Goal: Task Accomplishment & Management: Use online tool/utility

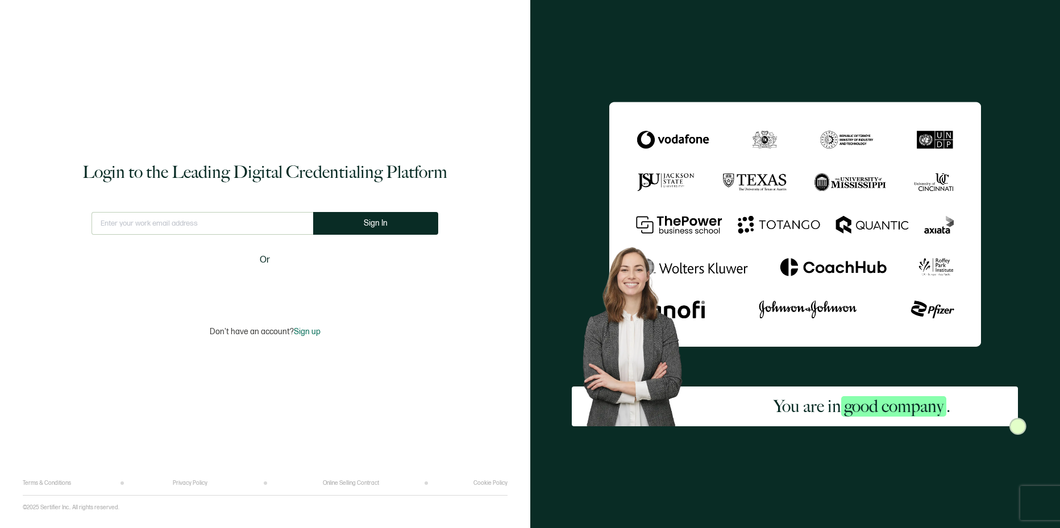
click at [283, 228] on input "text" at bounding box center [202, 223] width 222 height 23
type input "[EMAIL_ADDRESS][DOMAIN_NAME]"
click at [363, 223] on button "Sign In" at bounding box center [380, 223] width 125 height 23
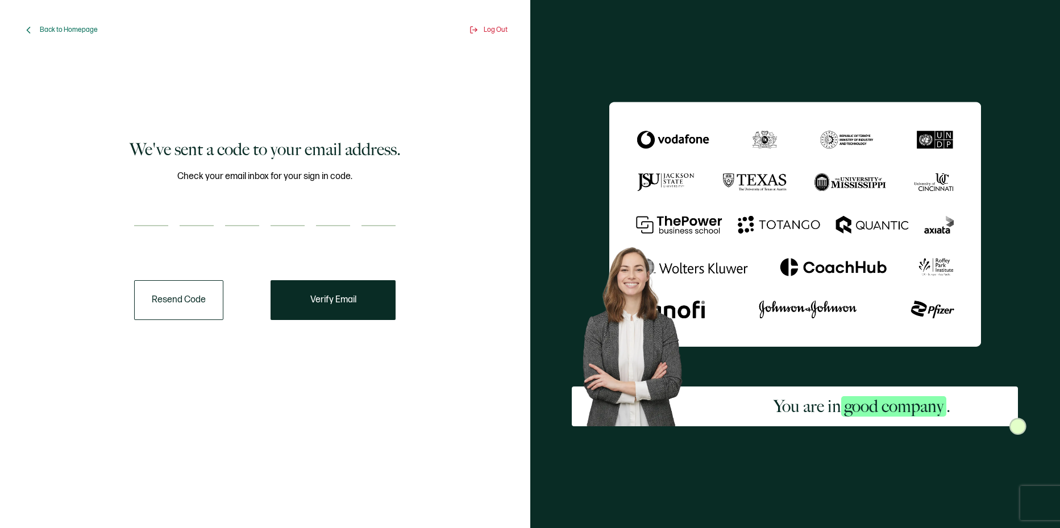
click at [161, 210] on input "number" at bounding box center [151, 214] width 34 height 23
type input "1"
type input "0"
type input "2"
type input "5"
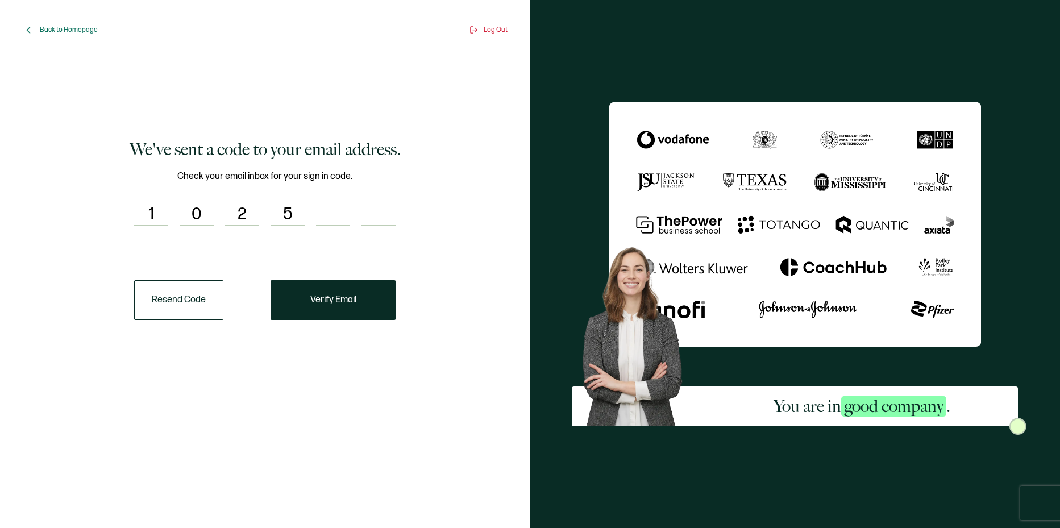
type input "6"
type input "0"
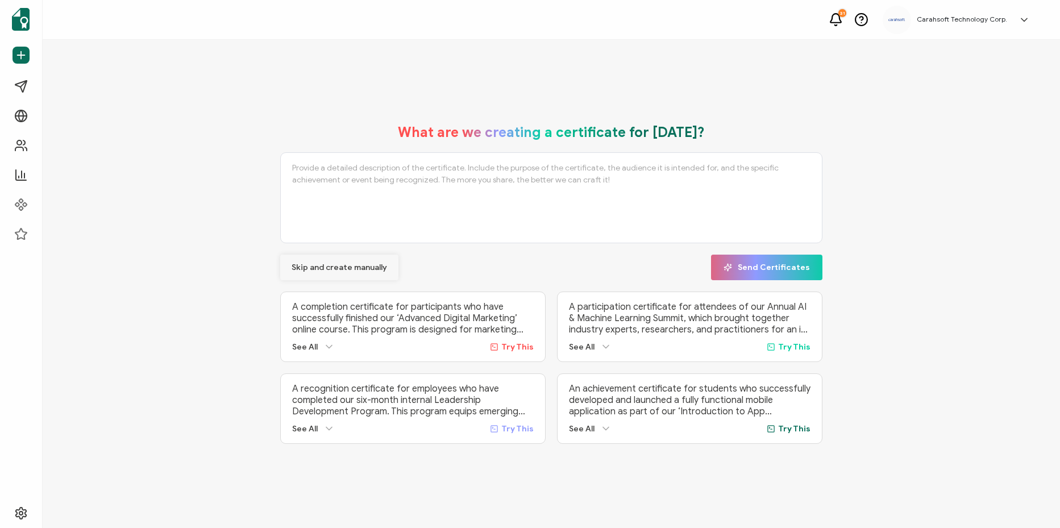
click at [338, 264] on span "Skip and create manually" at bounding box center [339, 268] width 95 height 8
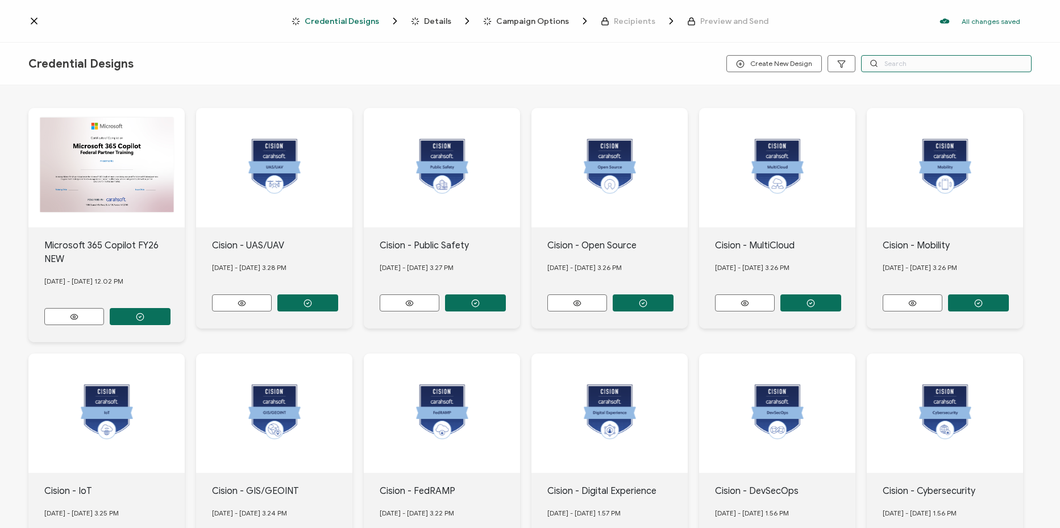
click at [918, 61] on input "text" at bounding box center [946, 63] width 170 height 17
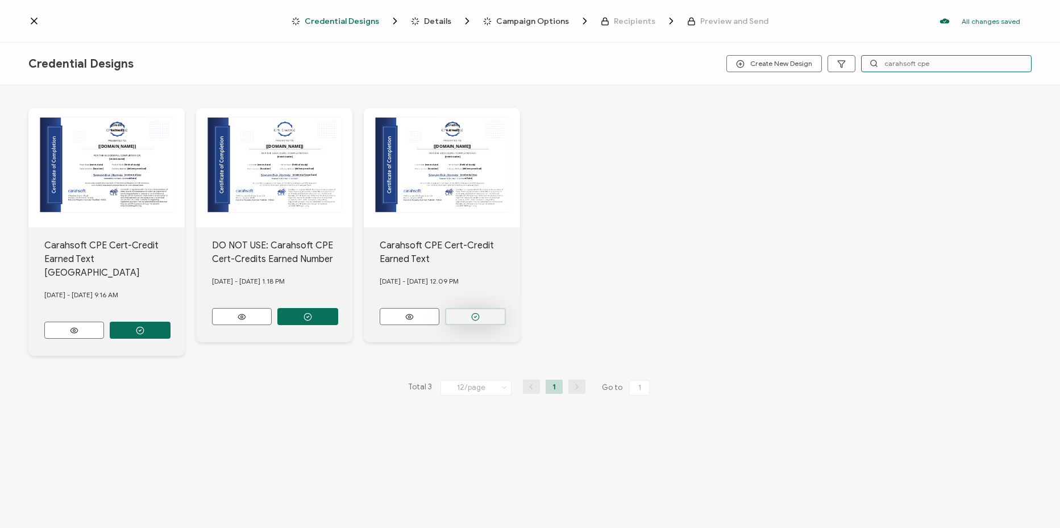
type input "carahsoft cpe"
click at [170, 322] on button "button" at bounding box center [140, 330] width 61 height 17
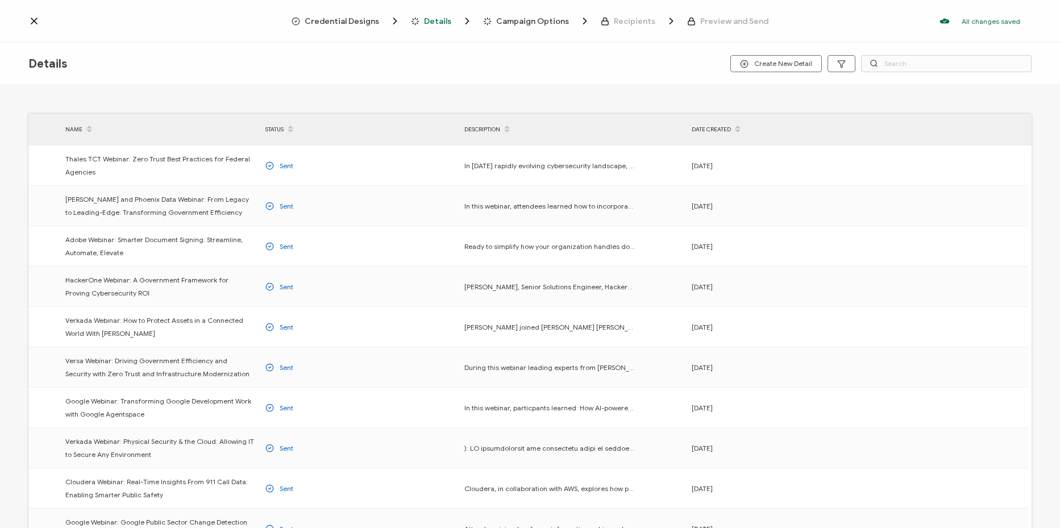
click at [700, 88] on div "NAME STATUS DESCRIPTION DATE CREATED Thales TCT Webinar: Zero Trust Best Practi…" at bounding box center [530, 308] width 1060 height 446
click at [899, 81] on div "Details Create New Detail" at bounding box center [530, 64] width 1060 height 43
click at [617, 80] on div "Details Create New Detail" at bounding box center [530, 64] width 1060 height 43
drag, startPoint x: 782, startPoint y: 65, endPoint x: 511, endPoint y: 91, distance: 271.8
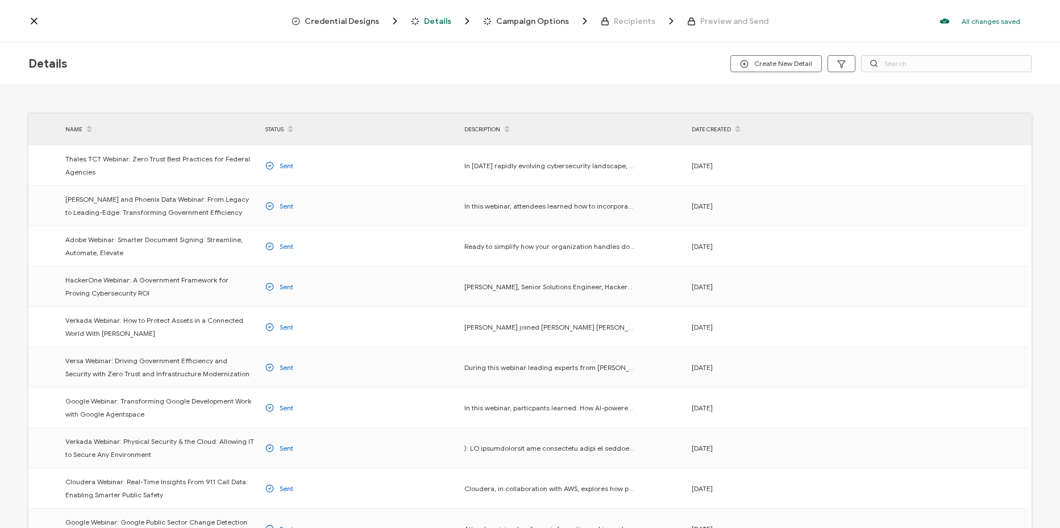
click at [513, 92] on div "Details Create New Detail NAME STATUS DESCRIPTION DATE CREATED Thales TCT Webin…" at bounding box center [530, 287] width 1060 height 488
click at [427, 18] on span "Details" at bounding box center [437, 21] width 27 height 9
click at [370, 26] on span "Credential Designs" at bounding box center [346, 20] width 109 height 11
click at [318, 14] on div "Credential Designs Details Campaign Options Recipients Preview and Send All cha…" at bounding box center [530, 21] width 1060 height 43
click at [323, 21] on span "Credential Designs" at bounding box center [342, 21] width 74 height 9
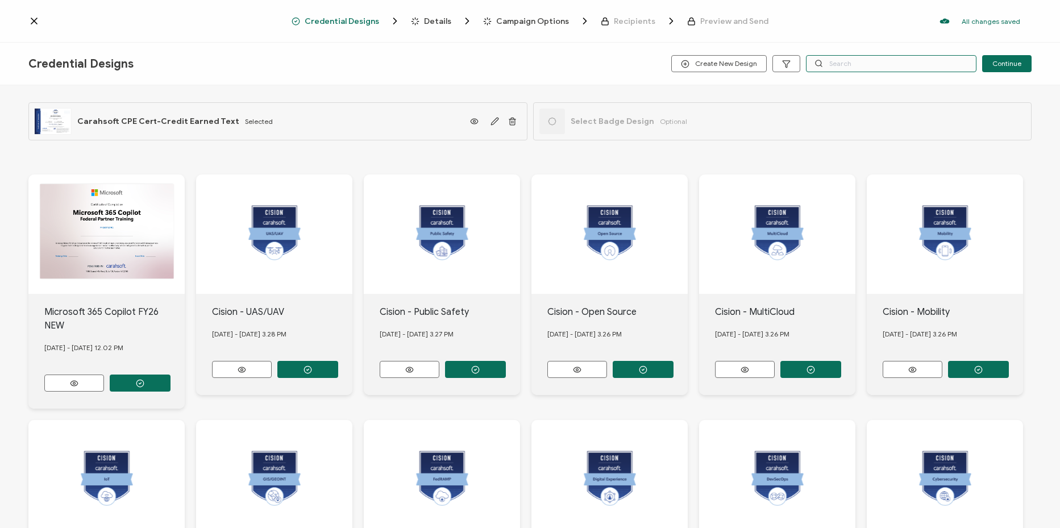
click at [868, 59] on input "text" at bounding box center [891, 63] width 170 height 17
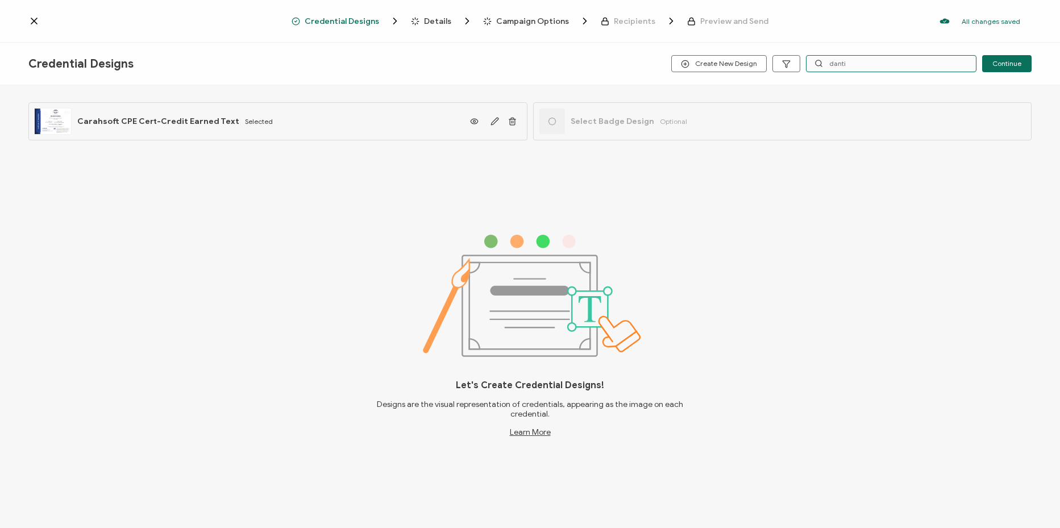
type input "danti"
click at [621, 121] on span "Select Badge Design" at bounding box center [613, 122] width 84 height 10
click at [552, 122] on icon at bounding box center [552, 121] width 9 height 9
drag, startPoint x: 552, startPoint y: 122, endPoint x: 666, endPoint y: 128, distance: 113.3
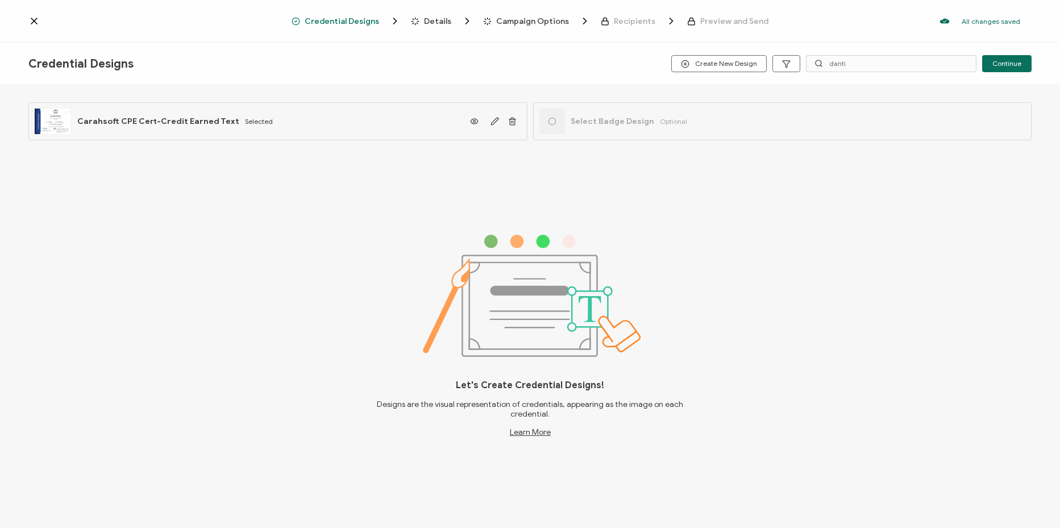
click at [666, 128] on div "Select Badge Design Optional" at bounding box center [613, 122] width 148 height 26
drag, startPoint x: 666, startPoint y: 128, endPoint x: 764, endPoint y: 123, distance: 98.4
click at [764, 123] on div "Select Badge Design Optional" at bounding box center [782, 121] width 499 height 38
click at [720, 60] on span "Create New Design" at bounding box center [719, 64] width 76 height 9
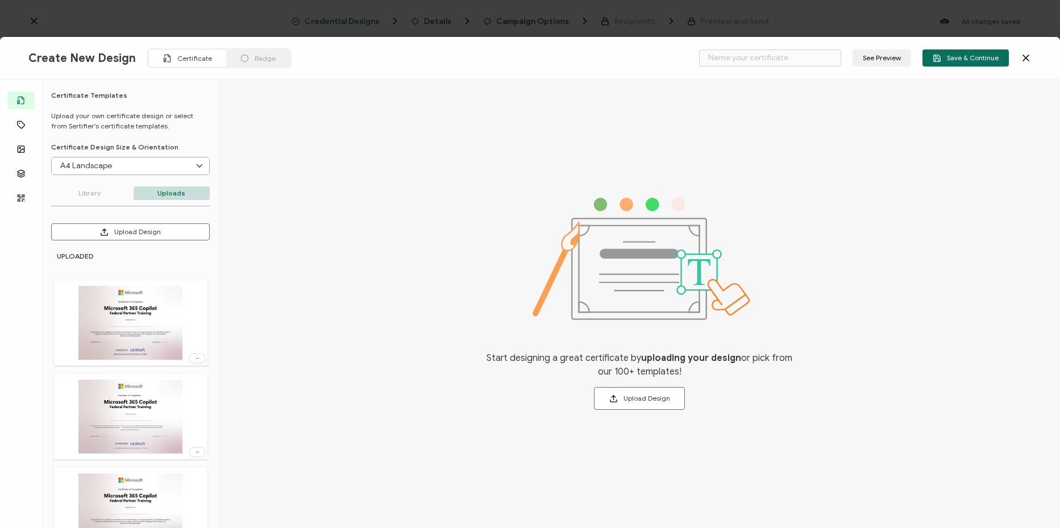
click at [281, 55] on div "Badge" at bounding box center [258, 58] width 64 height 16
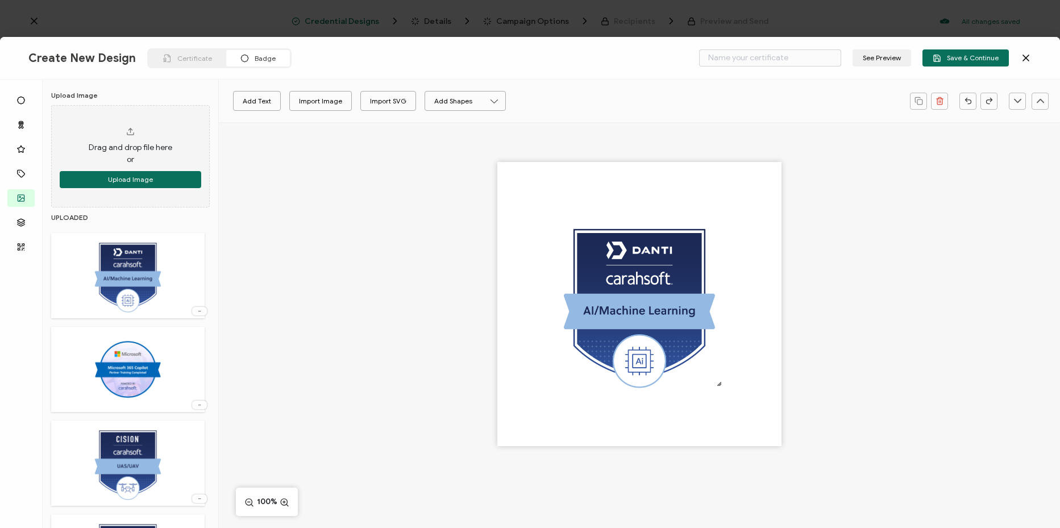
click at [766, 294] on div at bounding box center [639, 304] width 284 height 284
click at [792, 53] on input "text" at bounding box center [770, 57] width 142 height 17
type input "Danti - AI + ML"
click at [967, 55] on span "Save & Continue" at bounding box center [966, 58] width 66 height 9
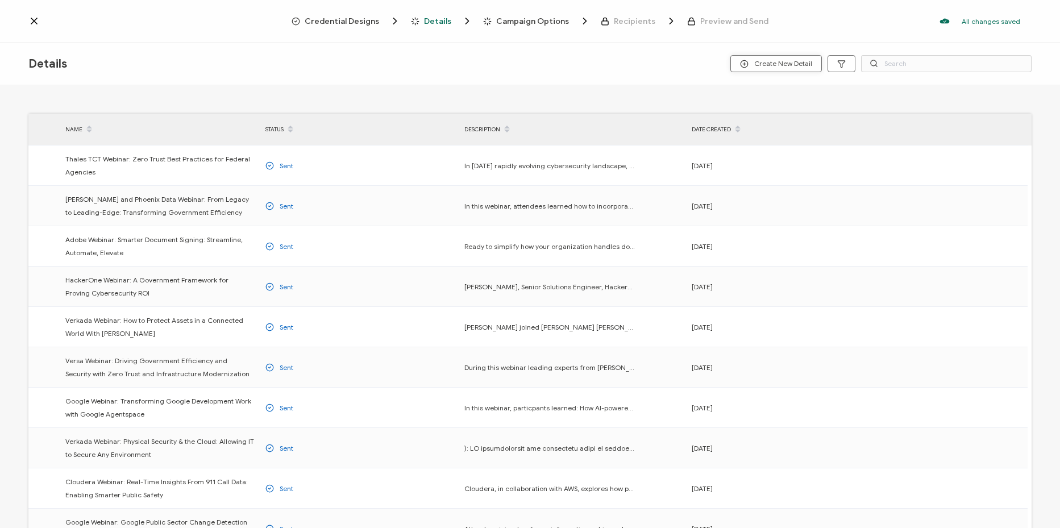
click at [775, 63] on span "Create New Detail" at bounding box center [776, 64] width 72 height 9
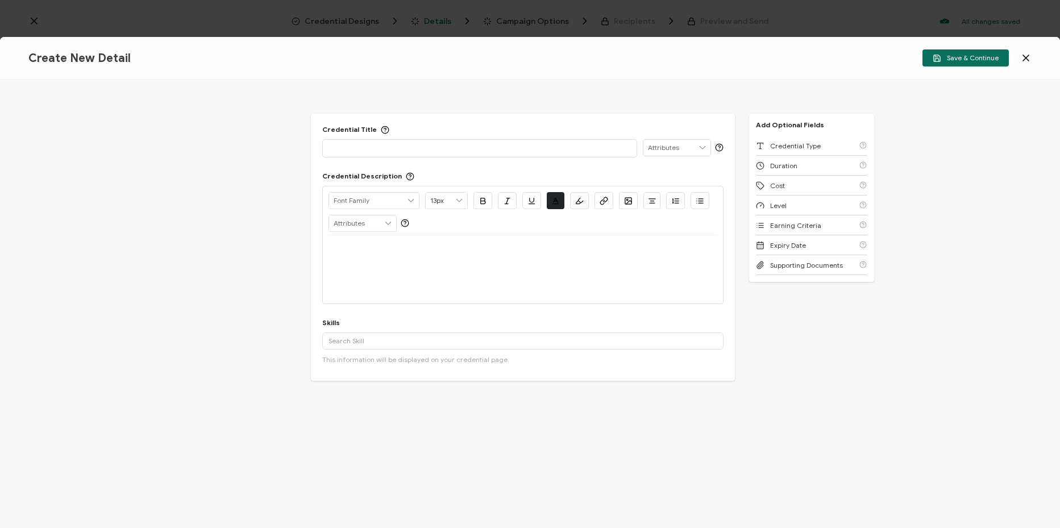
click at [424, 153] on p at bounding box center [479, 147] width 302 height 11
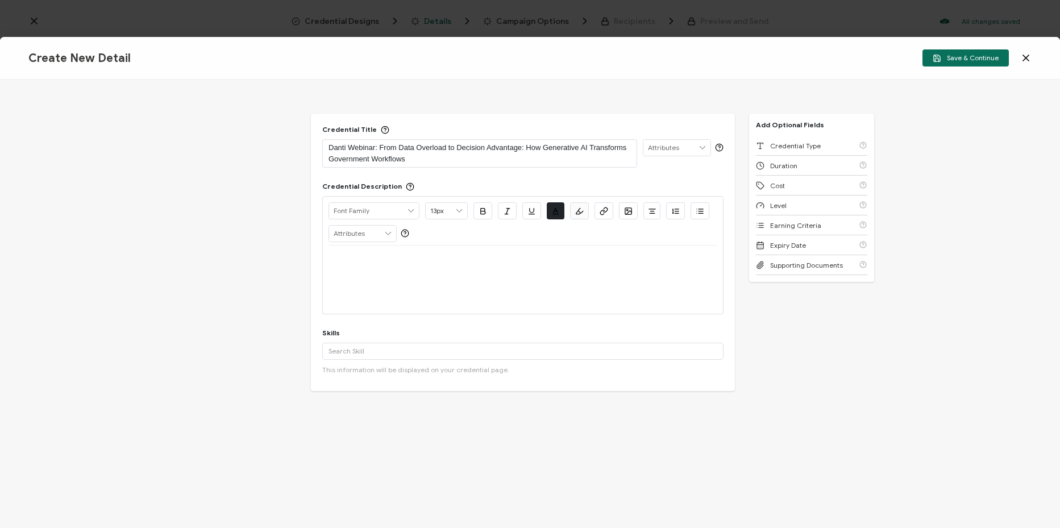
click at [406, 275] on div at bounding box center [522, 280] width 389 height 68
click at [398, 263] on p at bounding box center [522, 259] width 389 height 10
click at [509, 280] on div at bounding box center [522, 280] width 389 height 68
click at [451, 265] on div at bounding box center [522, 259] width 389 height 27
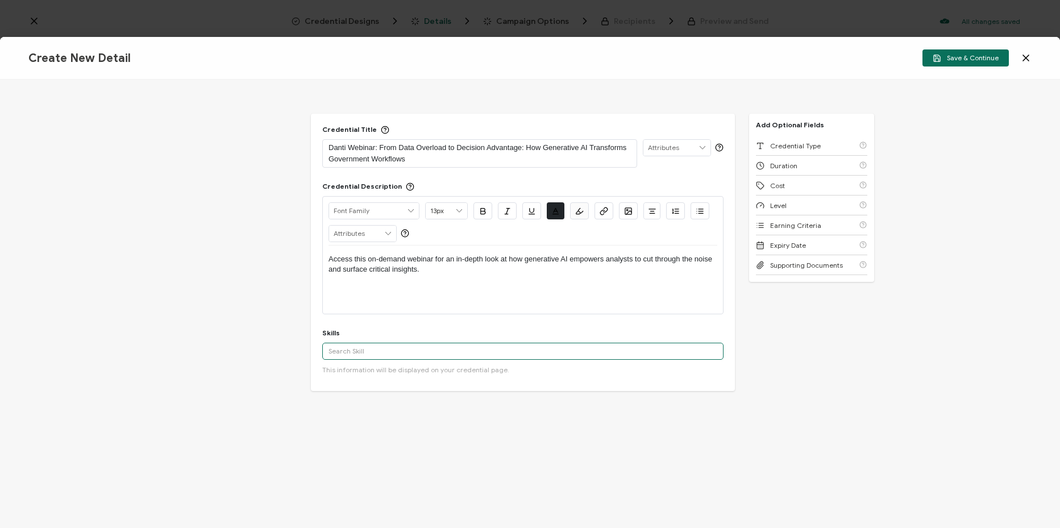
click at [496, 351] on input "text" at bounding box center [522, 351] width 401 height 17
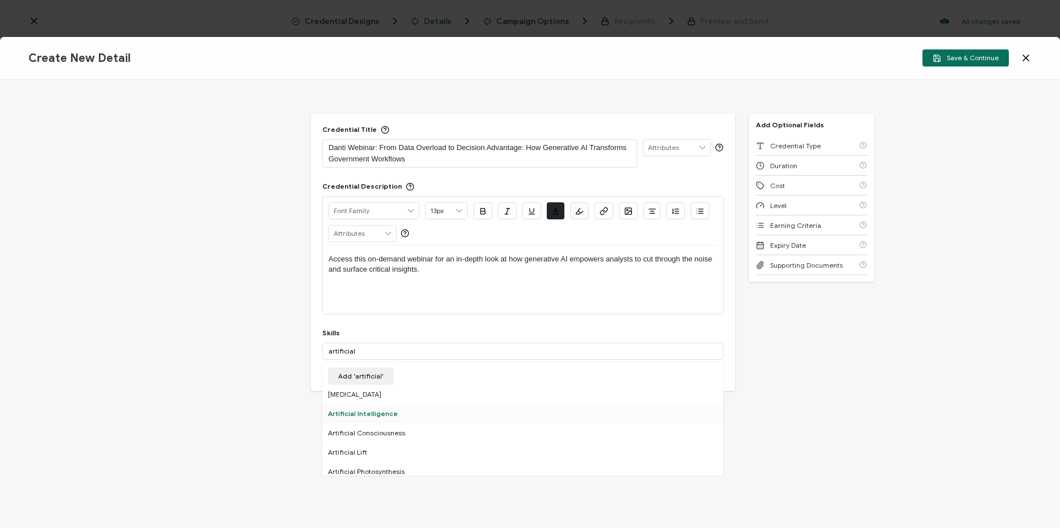
click at [397, 417] on div "Artificial Intelligence" at bounding box center [522, 413] width 401 height 19
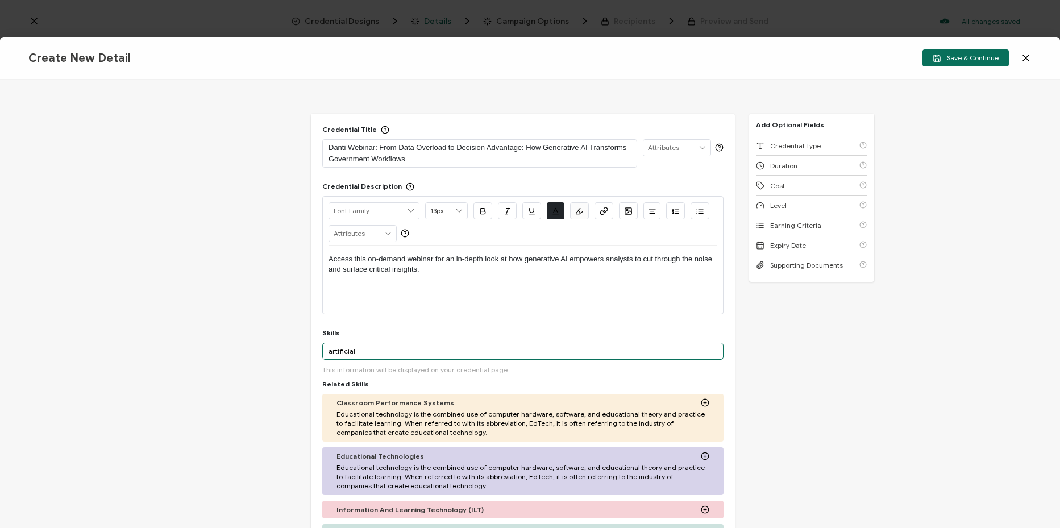
click at [394, 350] on input "artificial" at bounding box center [522, 351] width 401 height 17
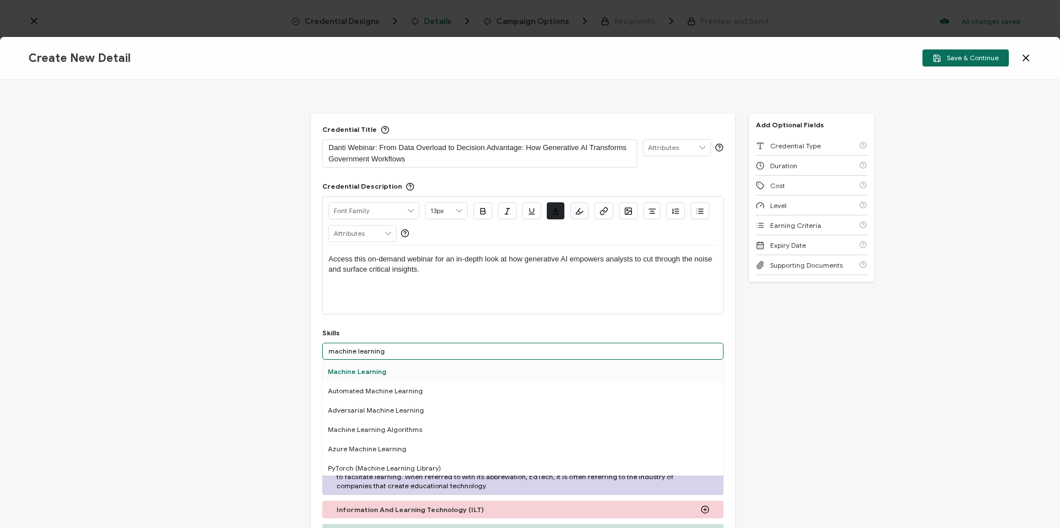
type input "machine learning"
click at [391, 371] on div "Machine Learning" at bounding box center [522, 371] width 401 height 19
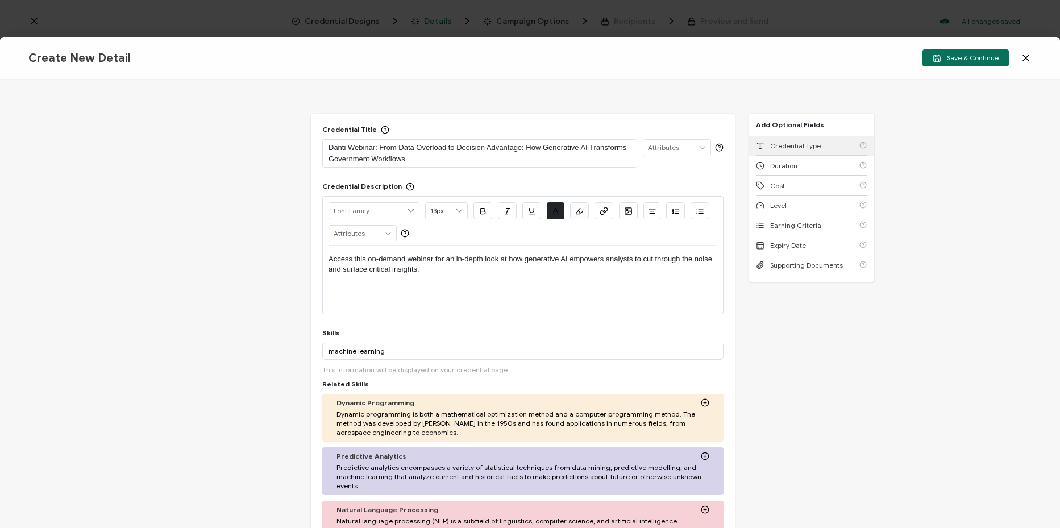
drag, startPoint x: 827, startPoint y: 134, endPoint x: 826, endPoint y: 143, distance: 9.2
click at [826, 141] on div "Add Optional Fields Credential Type Duration Cost Level Earning Criteria Expiry…" at bounding box center [811, 198] width 125 height 168
click at [826, 143] on div "Credential Type" at bounding box center [811, 146] width 111 height 20
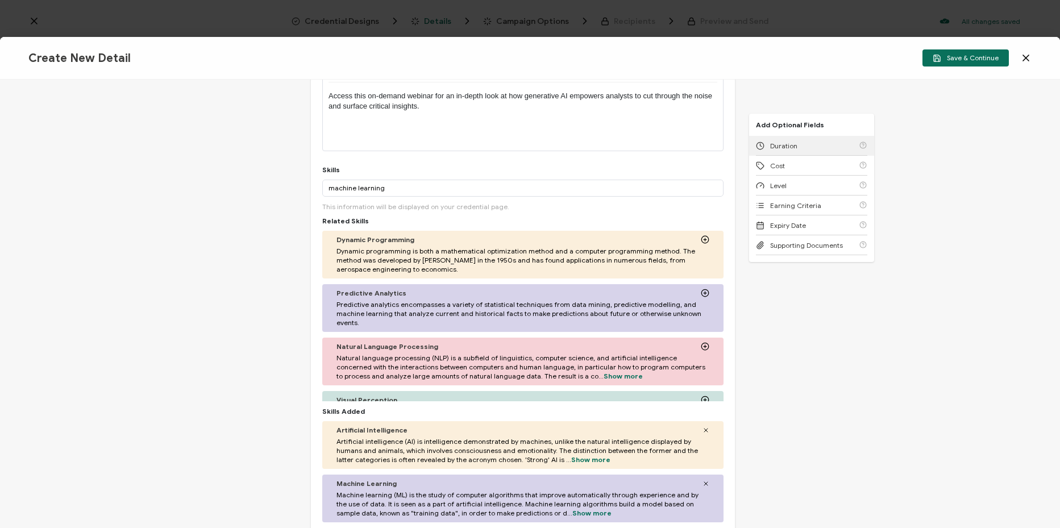
scroll to position [319, 0]
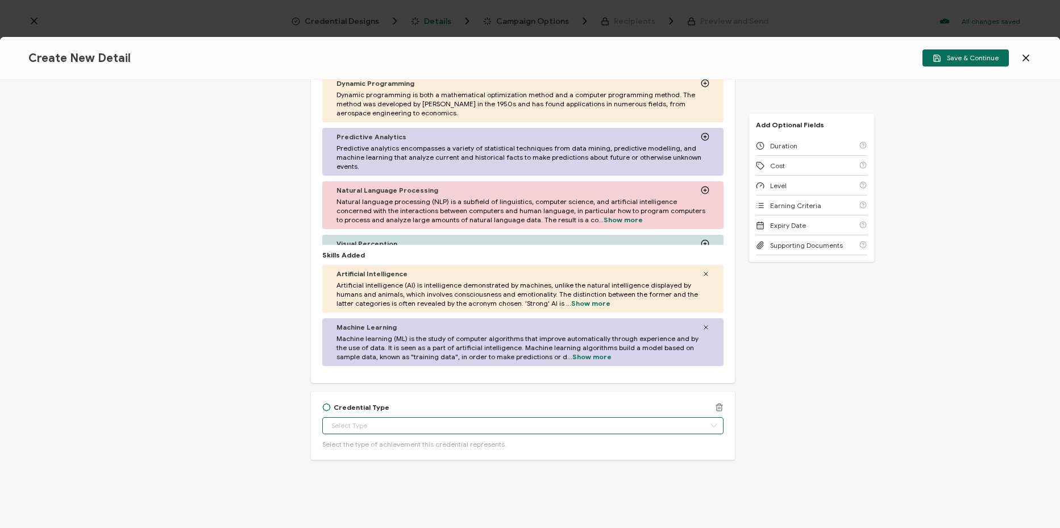
click at [411, 420] on input "text" at bounding box center [522, 425] width 401 height 17
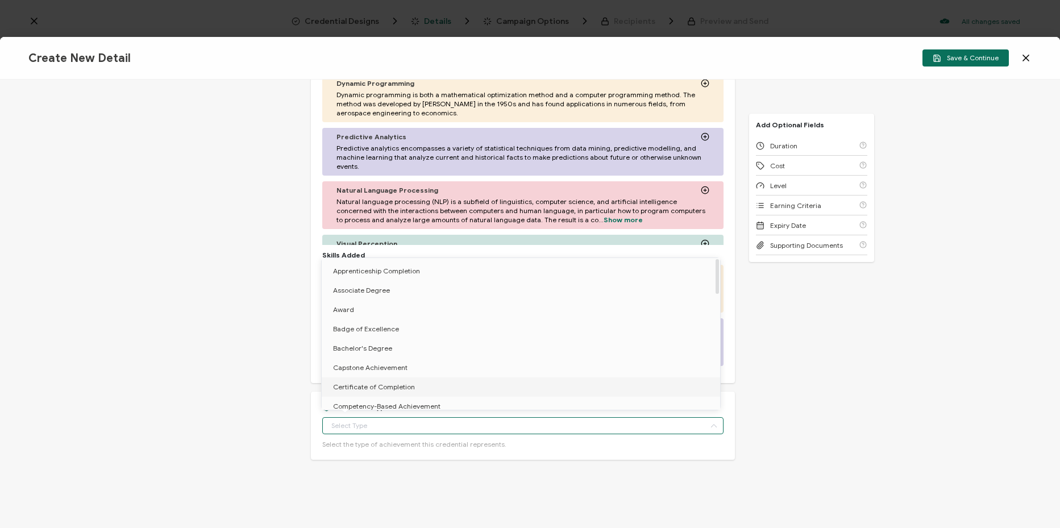
click at [421, 388] on li "Certificate of Completion" at bounding box center [523, 386] width 402 height 19
type input "Certificate of Completion"
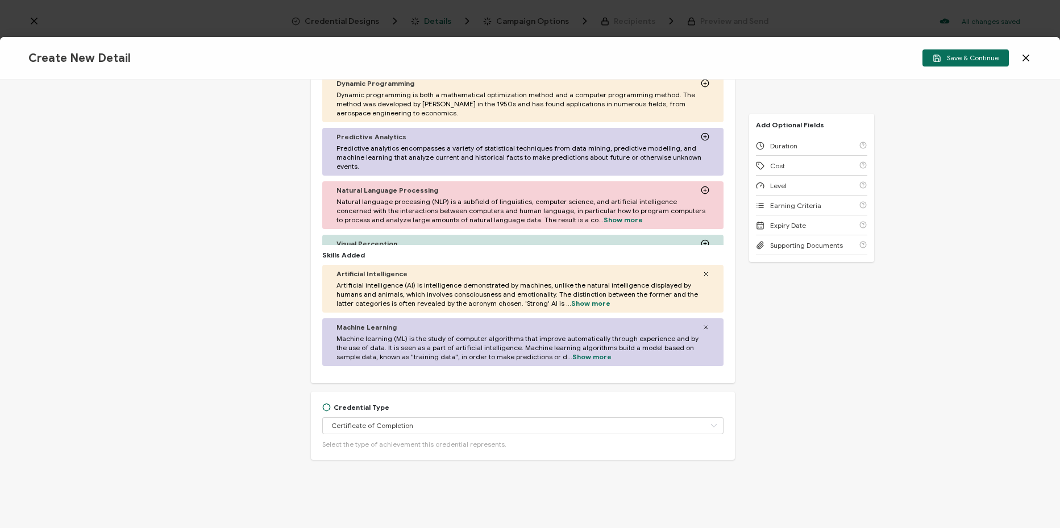
click at [748, 429] on div "Credential Title Danti Webinar: From Data Overload to Decision Advantage: How G…" at bounding box center [530, 304] width 1060 height 448
click at [829, 143] on div "Duration" at bounding box center [811, 146] width 111 height 20
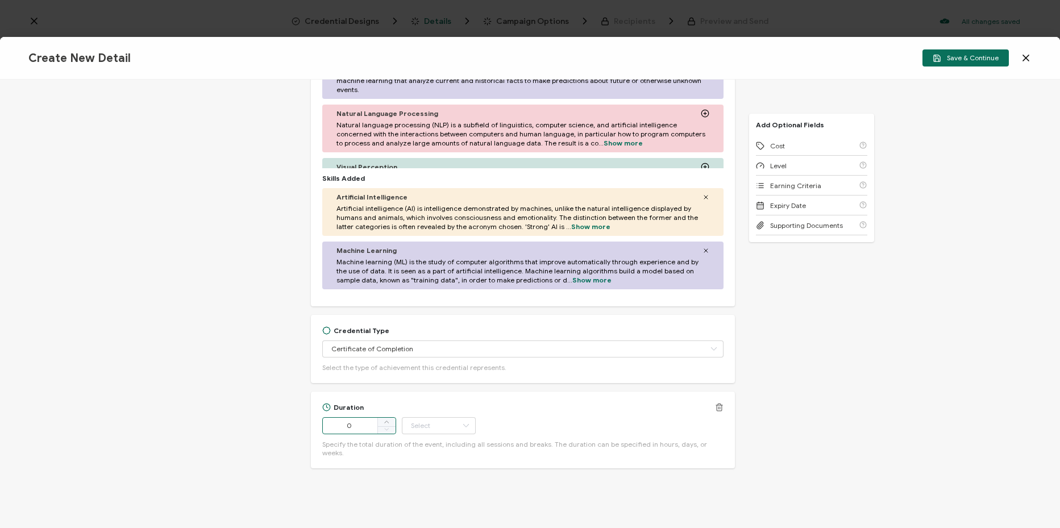
drag, startPoint x: 360, startPoint y: 425, endPoint x: 311, endPoint y: 429, distance: 49.0
click at [311, 429] on div "Duration 0 Hour Day Week Month Year Minute Specify the total duration of the ev…" at bounding box center [523, 430] width 424 height 77
type input "57"
click at [456, 427] on input "text" at bounding box center [439, 425] width 74 height 17
click at [454, 398] on li "Minute" at bounding box center [439, 394] width 77 height 19
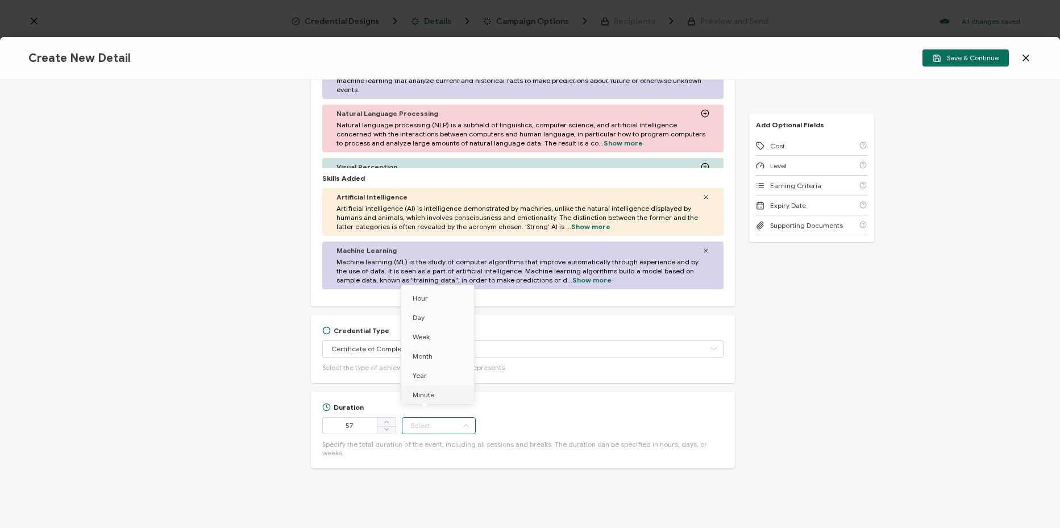
type input "Minute"
click at [605, 409] on div "Duration" at bounding box center [522, 407] width 401 height 9
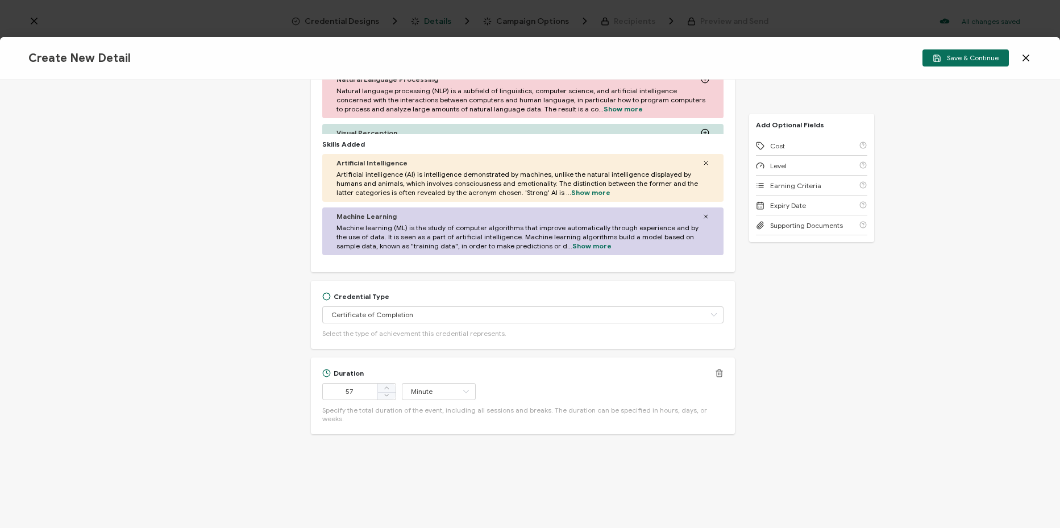
scroll to position [464, 0]
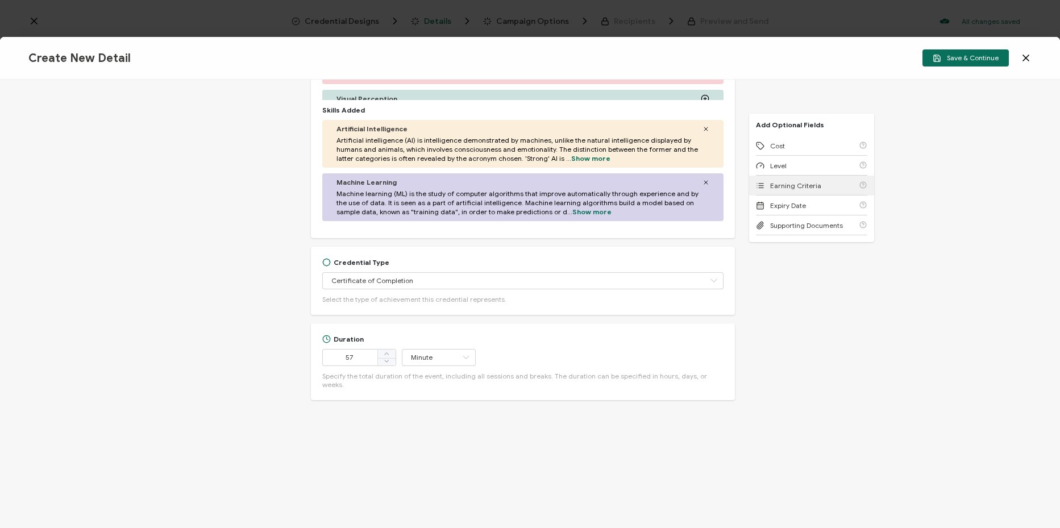
click at [811, 192] on div "Earning Criteria" at bounding box center [811, 186] width 111 height 20
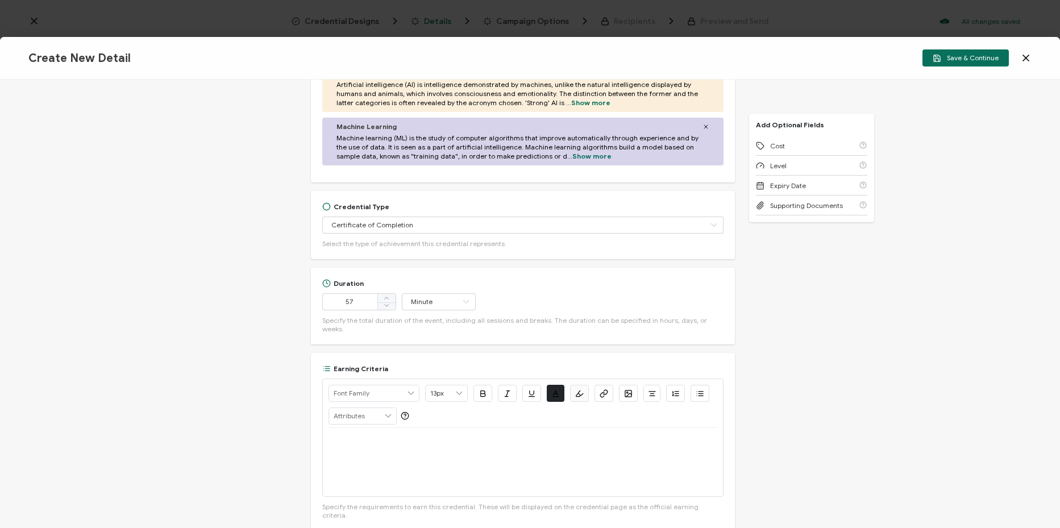
scroll to position [574, 0]
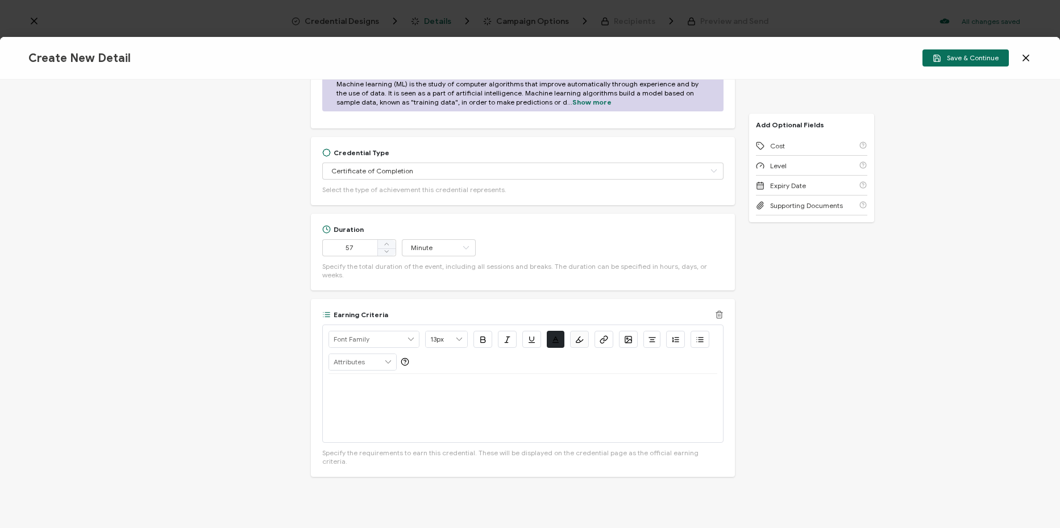
click at [454, 412] on div at bounding box center [522, 408] width 389 height 68
click at [376, 389] on div at bounding box center [522, 408] width 389 height 68
click at [597, 331] on button "button" at bounding box center [603, 339] width 19 height 17
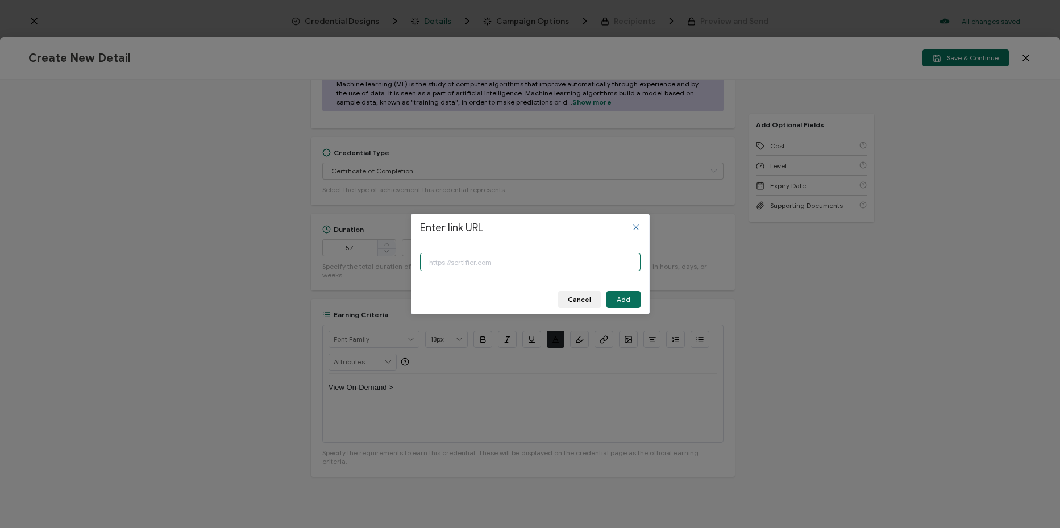
paste input "[URL][DOMAIN_NAME]"
type input "[URL][DOMAIN_NAME]"
click at [626, 293] on button "Add" at bounding box center [623, 299] width 34 height 17
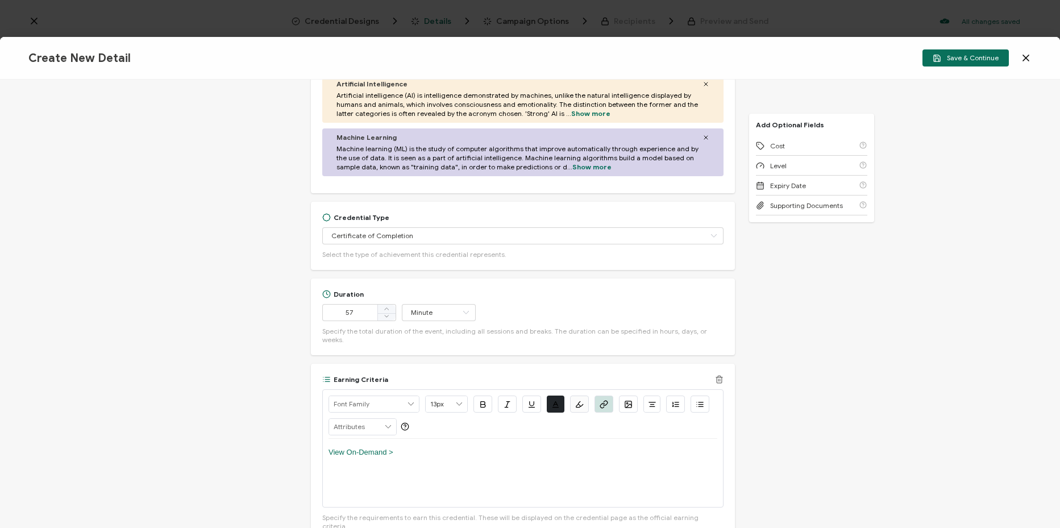
scroll to position [347, 0]
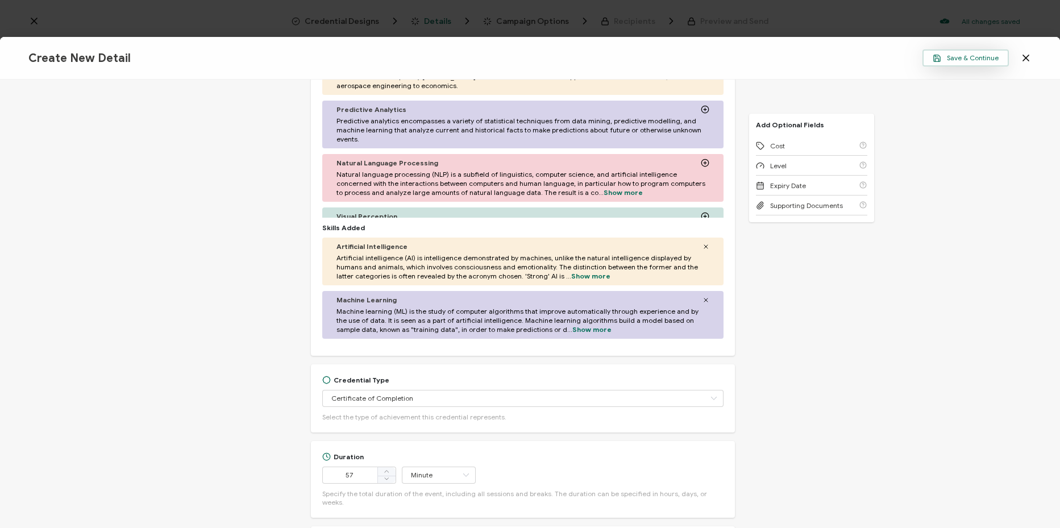
click at [977, 59] on span "Save & Continue" at bounding box center [966, 58] width 66 height 9
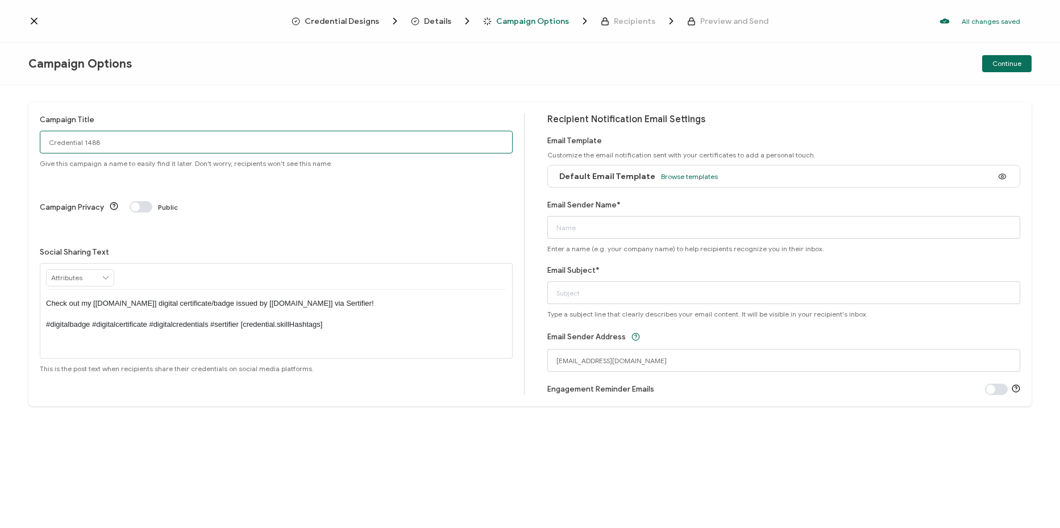
click at [159, 142] on input "Credential 1488" at bounding box center [276, 142] width 473 height 23
paste input "5-14-25_67708_Danti Webinar"
type input "5-14-25_67708_Danti Webinar"
click at [626, 226] on input "Email Sender Name*" at bounding box center [783, 227] width 473 height 23
type input "CPE"
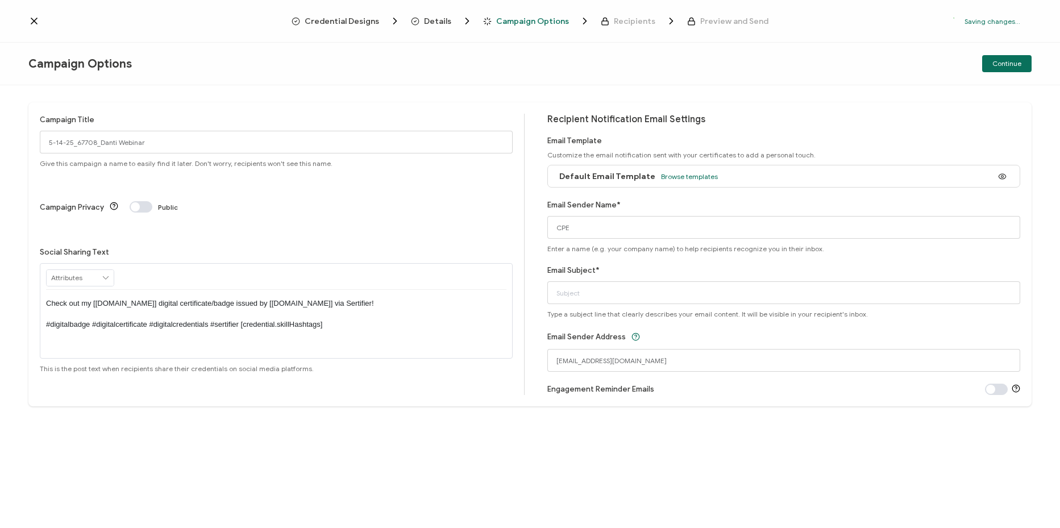
click at [533, 211] on div "Campaign Title 5-14-25_67708_Danti Webinar Give this campaign a name to easily …" at bounding box center [529, 254] width 1003 height 304
click at [615, 289] on input "Email Subject*" at bounding box center [783, 292] width 473 height 23
paste input "Danti Webinar: From Data Overload to Decision Advantage: How Generative AI Tran…"
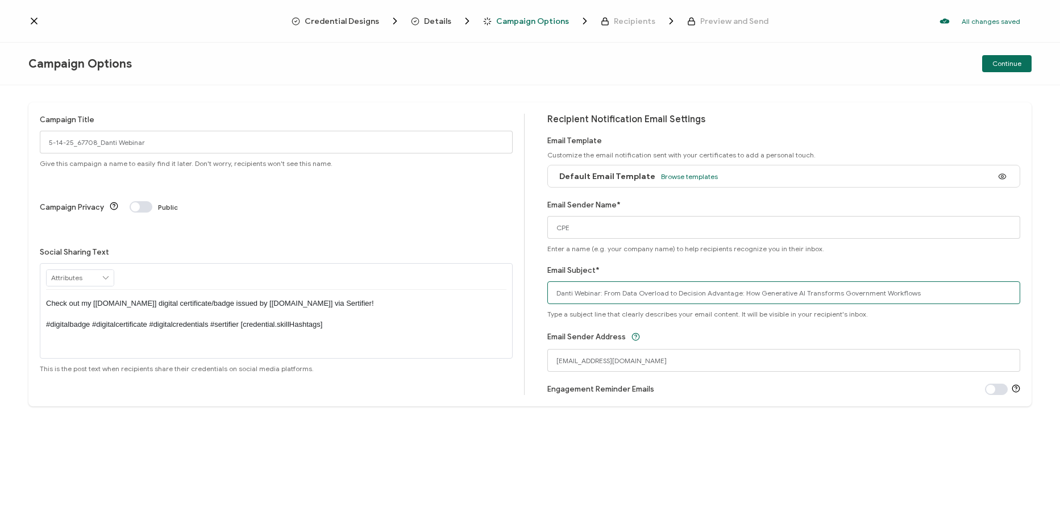
type input "Danti Webinar: From Data Overload to Decision Advantage: How Generative AI Tran…"
click at [707, 464] on div "Campaign Title 5-14-25_67708_Danti Webinar Give this campaign a name to easily …" at bounding box center [530, 306] width 1060 height 443
click at [923, 263] on div "Recipient Notification Email Settings Email Template Customize the email notifi…" at bounding box center [783, 254] width 473 height 281
click at [625, 268] on div "Email Subject* Danti Webinar: From Data Overload to Decision Advantage: How Gen…" at bounding box center [783, 291] width 473 height 54
click at [1003, 68] on button "Continue" at bounding box center [1006, 63] width 49 height 17
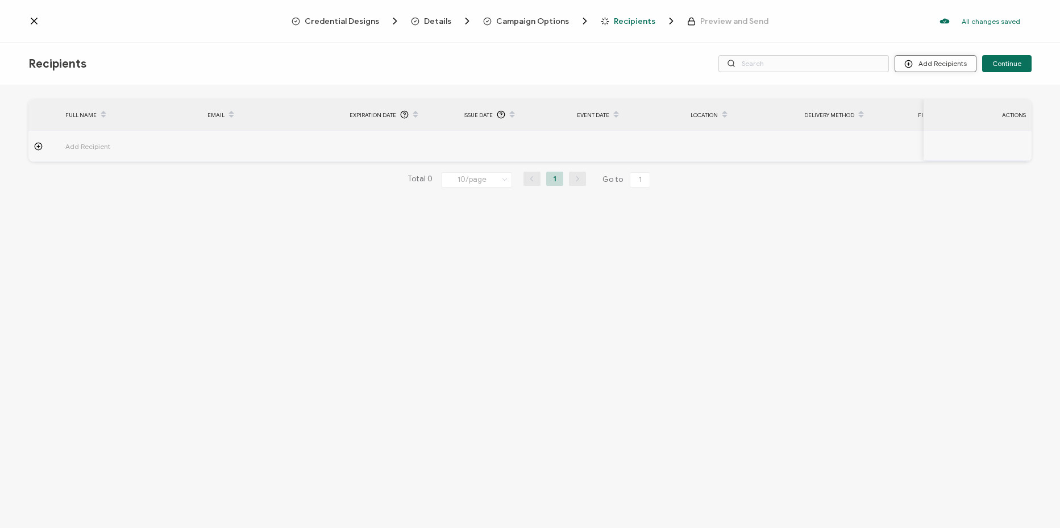
click at [954, 66] on button "Add Recipients" at bounding box center [936, 63] width 82 height 17
click at [959, 95] on span "Upload Recipients" at bounding box center [949, 94] width 57 height 9
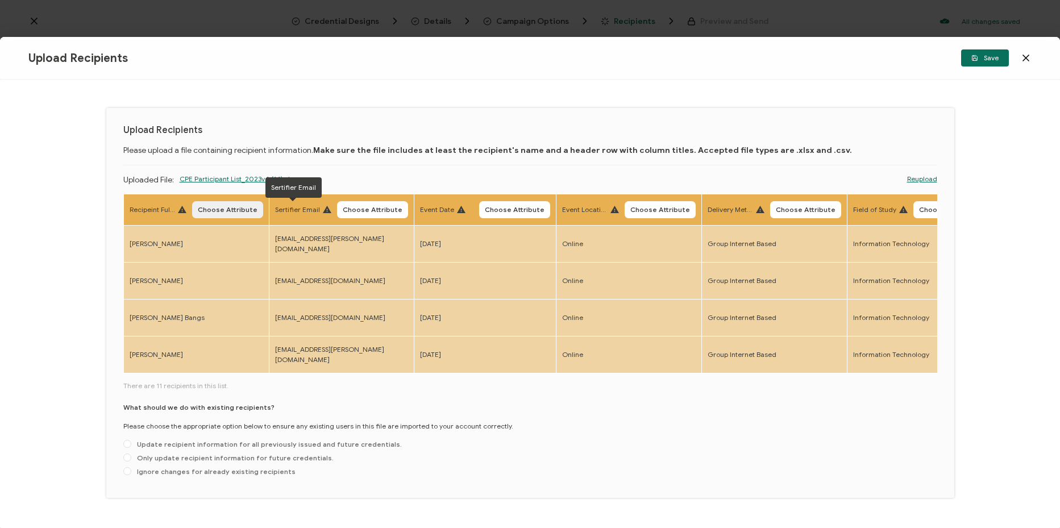
click at [241, 207] on span "Choose Attribute" at bounding box center [228, 209] width 60 height 7
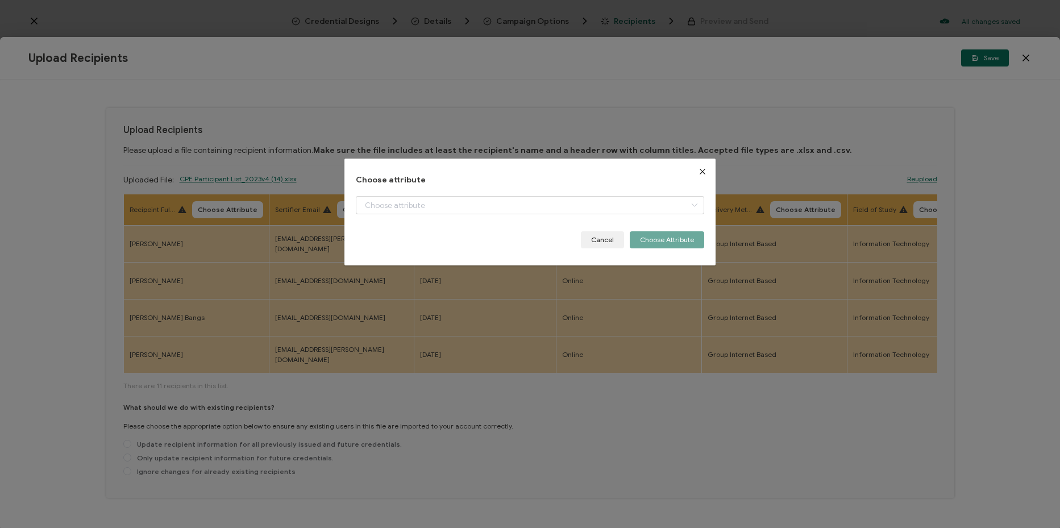
click at [413, 193] on div "Choose attribute + Add New Attribute Full Name E-mail Issue Date Expiration Dat…" at bounding box center [530, 212] width 348 height 73
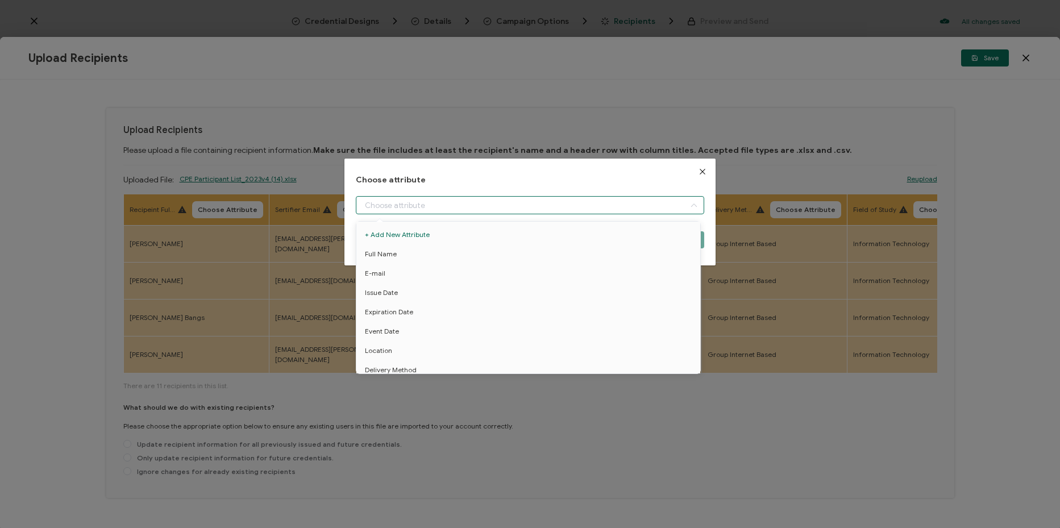
click at [419, 206] on input "dialog" at bounding box center [530, 205] width 348 height 18
click at [451, 249] on li "Full Name" at bounding box center [529, 253] width 353 height 19
type input "Full Name"
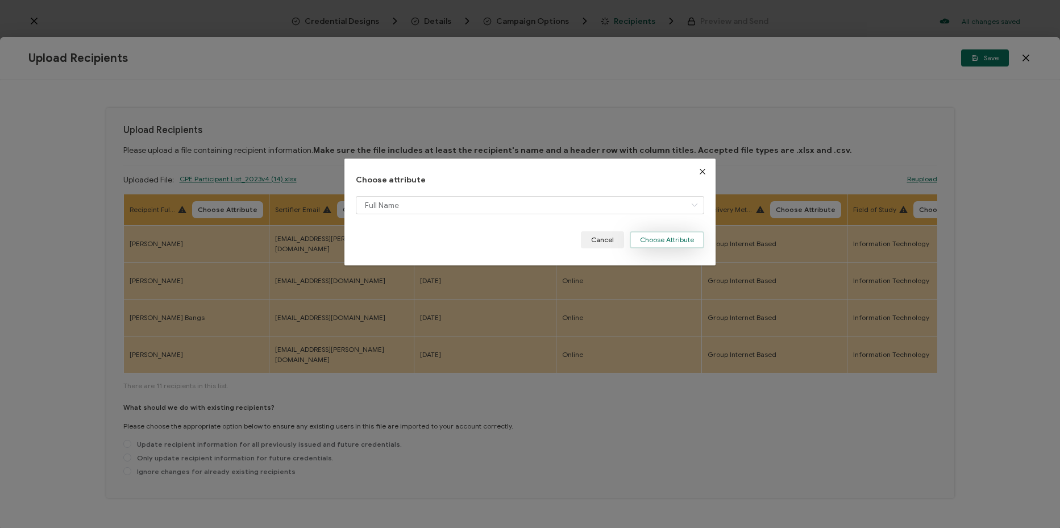
click at [649, 240] on button "Choose Attribute" at bounding box center [667, 239] width 74 height 17
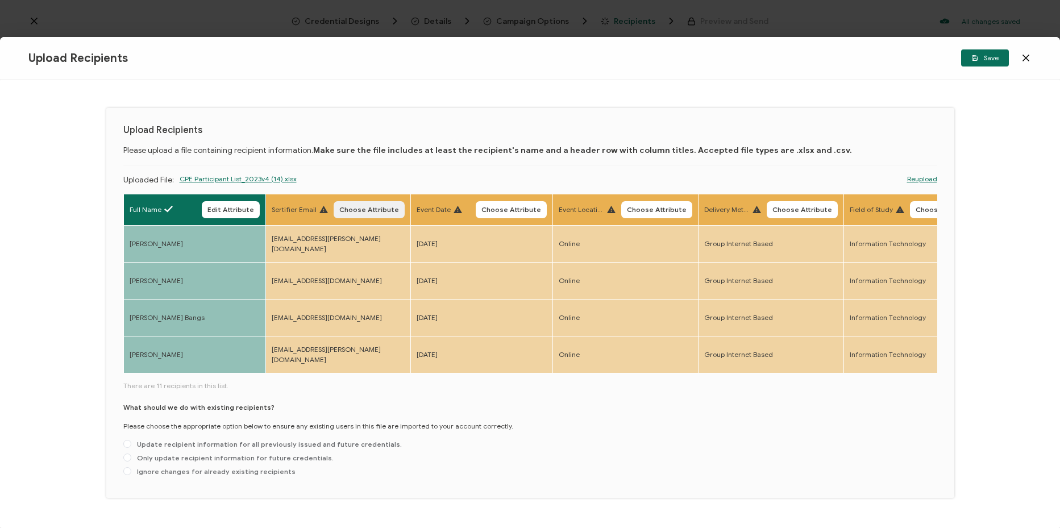
click at [364, 207] on span "Choose Attribute" at bounding box center [369, 209] width 60 height 7
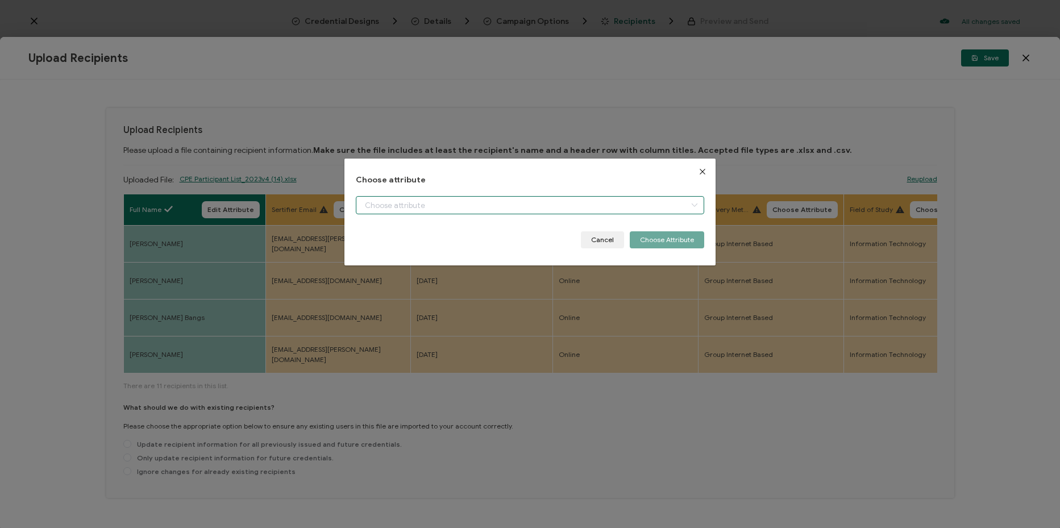
click at [419, 207] on input "dialog" at bounding box center [530, 205] width 348 height 18
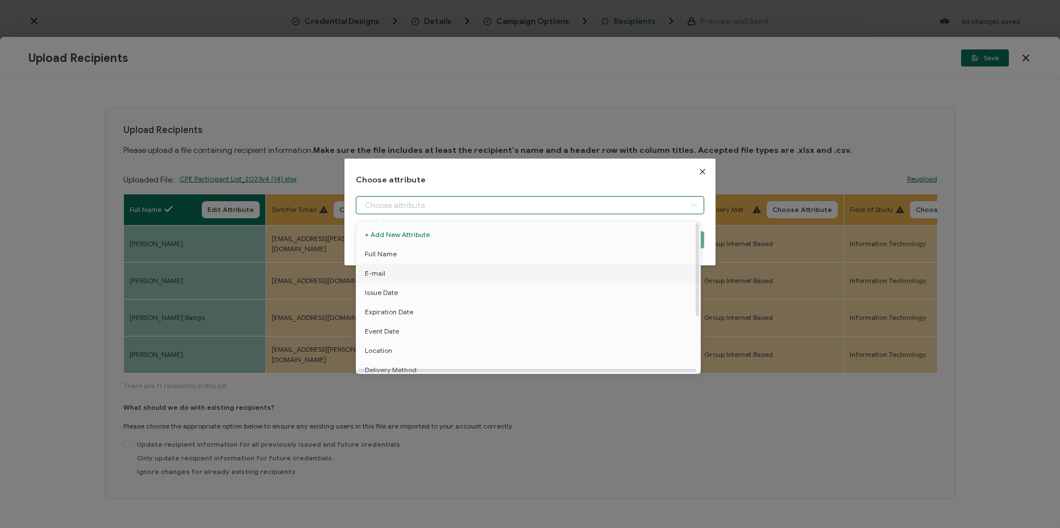
click at [441, 276] on li "E-mail" at bounding box center [529, 273] width 353 height 19
type input "E-mail"
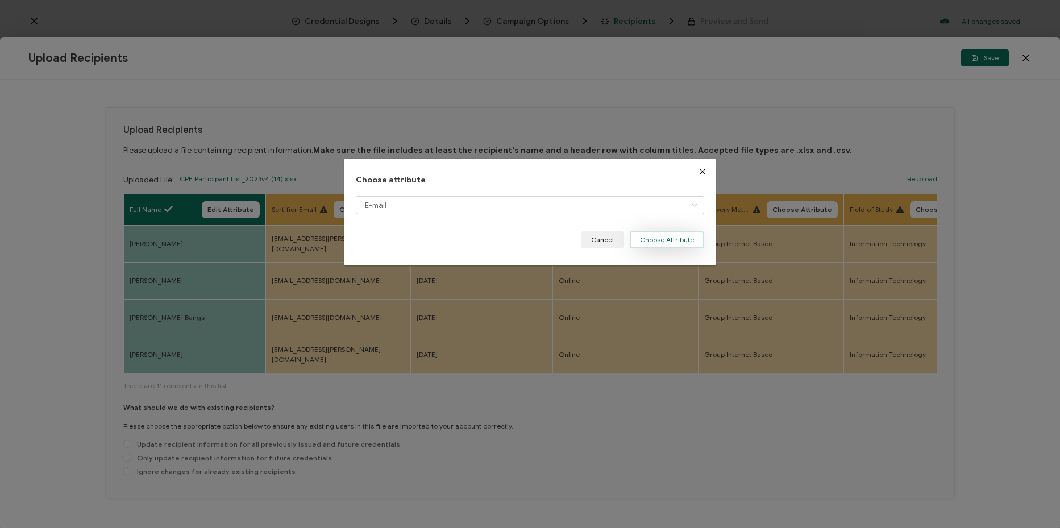
click at [663, 243] on button "Choose Attribute" at bounding box center [667, 239] width 74 height 17
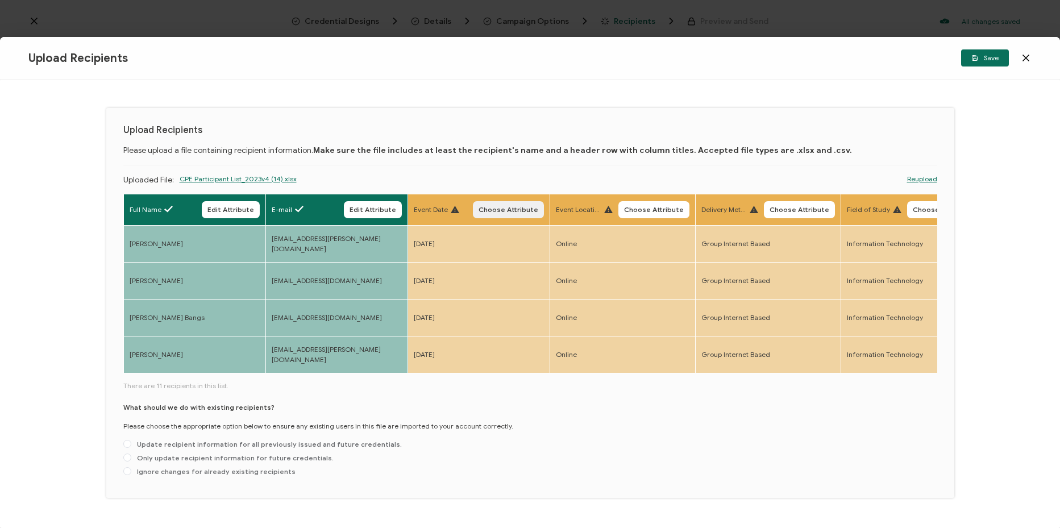
click at [509, 215] on button "Choose Attribute" at bounding box center [508, 209] width 71 height 17
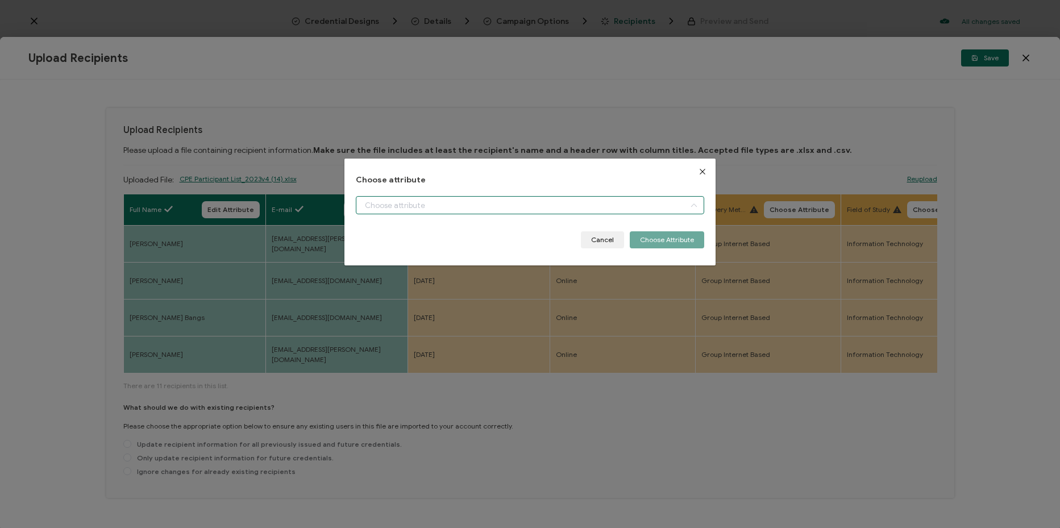
click at [505, 207] on input "dialog" at bounding box center [530, 205] width 348 height 18
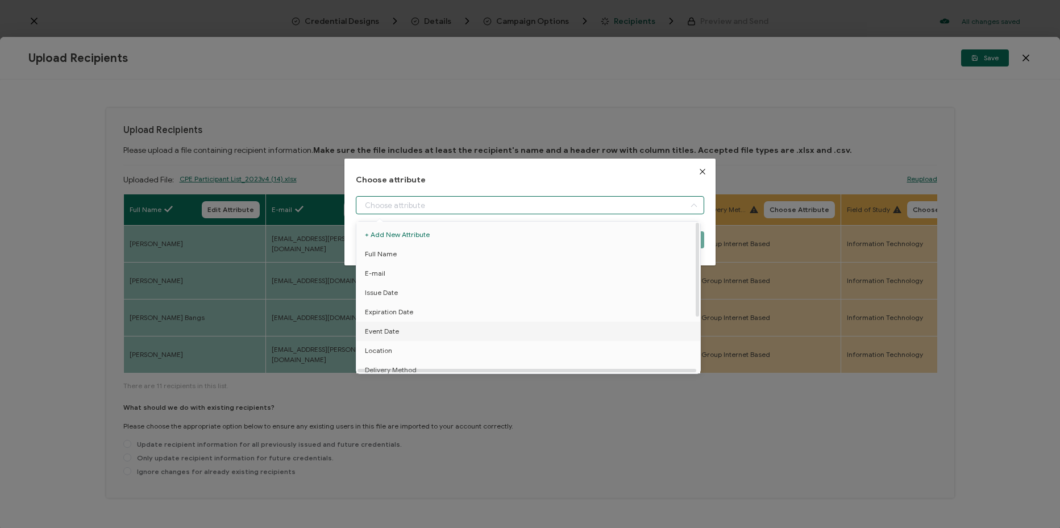
click at [444, 331] on li "Event Date" at bounding box center [529, 331] width 353 height 19
type input "Event Date"
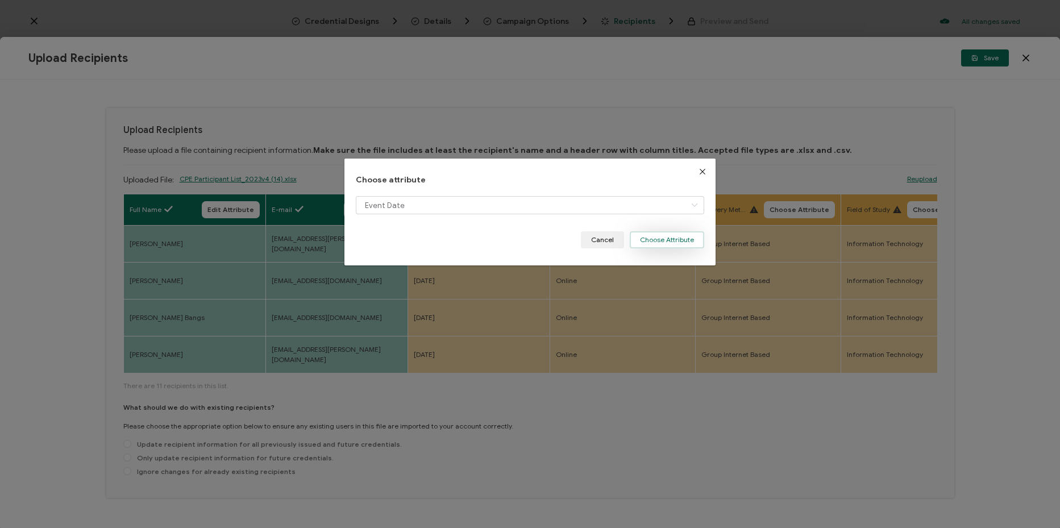
click at [668, 244] on button "Choose Attribute" at bounding box center [667, 239] width 74 height 17
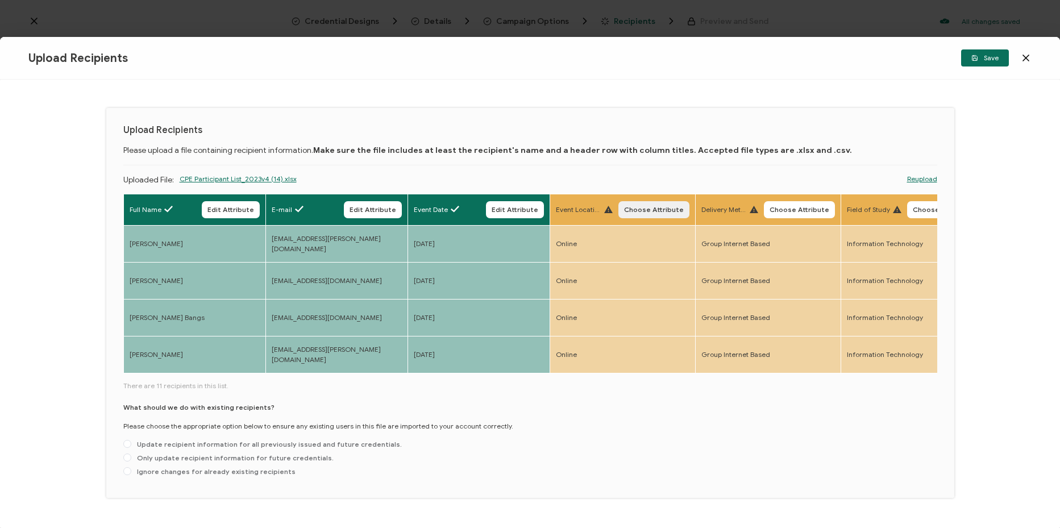
click at [659, 206] on span "Choose Attribute" at bounding box center [654, 209] width 60 height 7
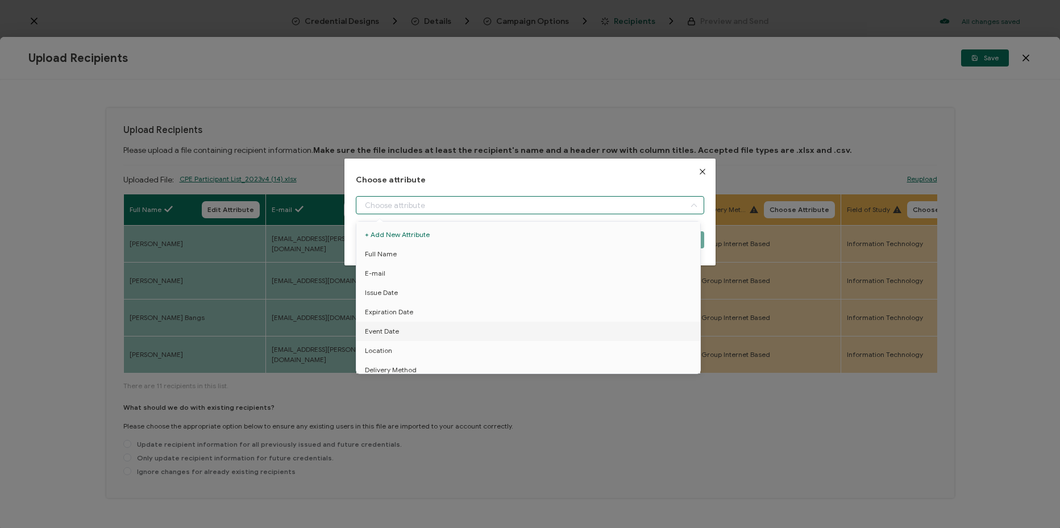
click at [581, 213] on input "dialog" at bounding box center [530, 205] width 348 height 18
click at [488, 258] on li "Location" at bounding box center [529, 267] width 353 height 19
type input "Location"
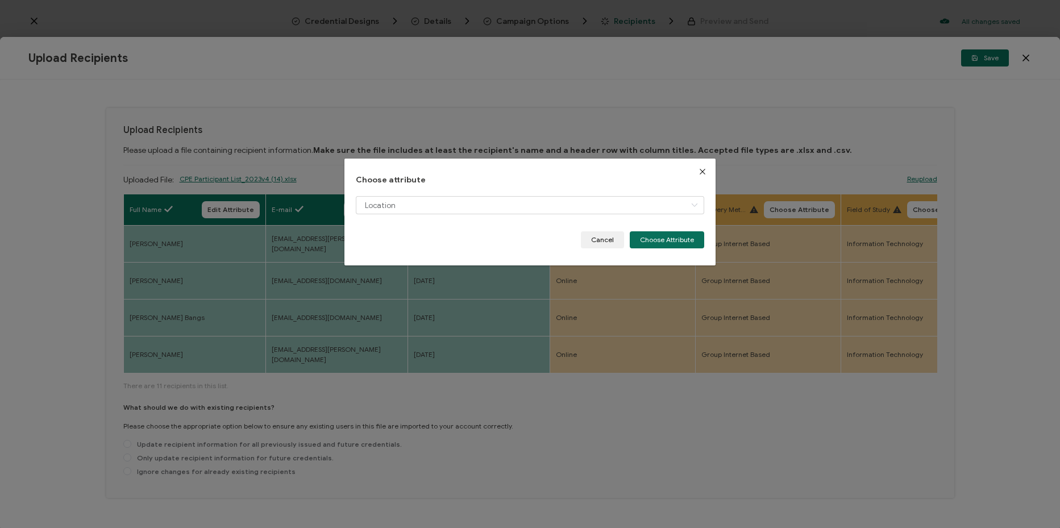
click at [706, 232] on div "Choose attribute Location Cancel Choose Attribute" at bounding box center [529, 212] width 371 height 107
click at [689, 239] on button "Choose Attribute" at bounding box center [667, 239] width 74 height 17
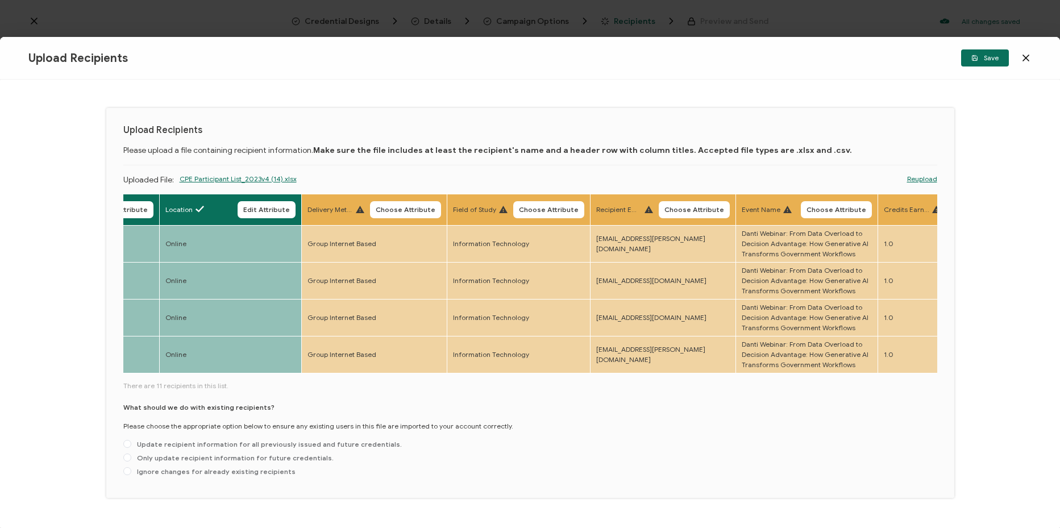
scroll to position [0, 395]
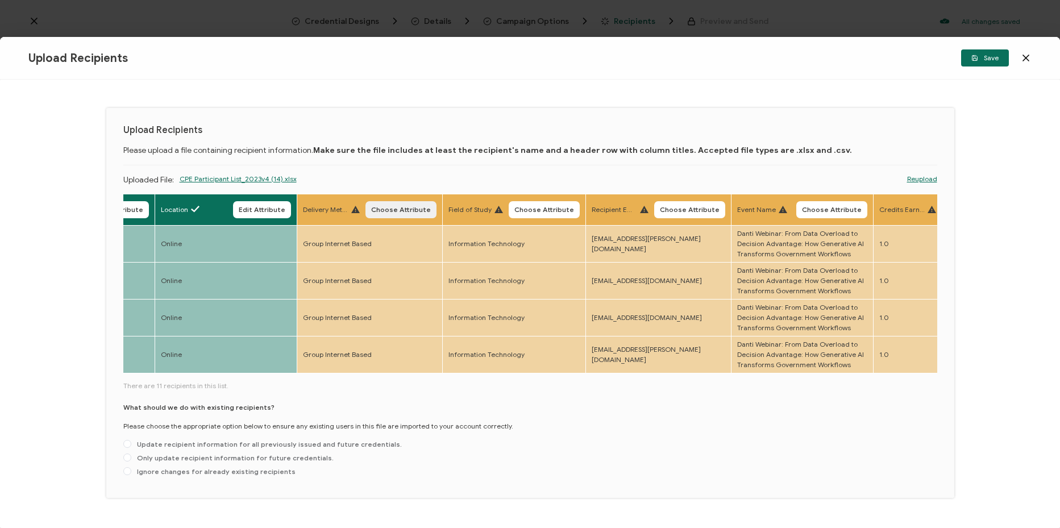
click at [402, 206] on span "Choose Attribute" at bounding box center [401, 209] width 60 height 7
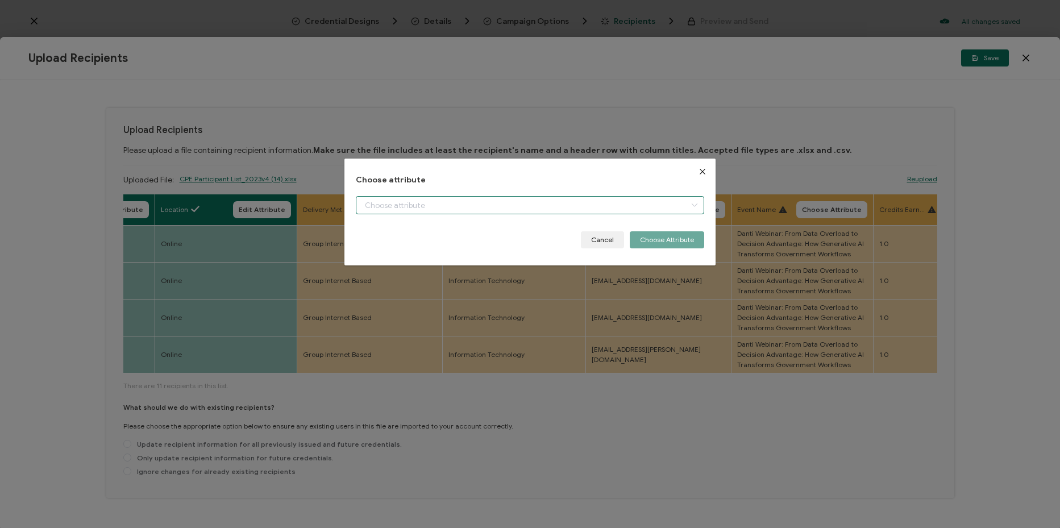
drag, startPoint x: 477, startPoint y: 204, endPoint x: 485, endPoint y: 227, distance: 24.1
click at [481, 208] on input "dialog" at bounding box center [530, 205] width 348 height 18
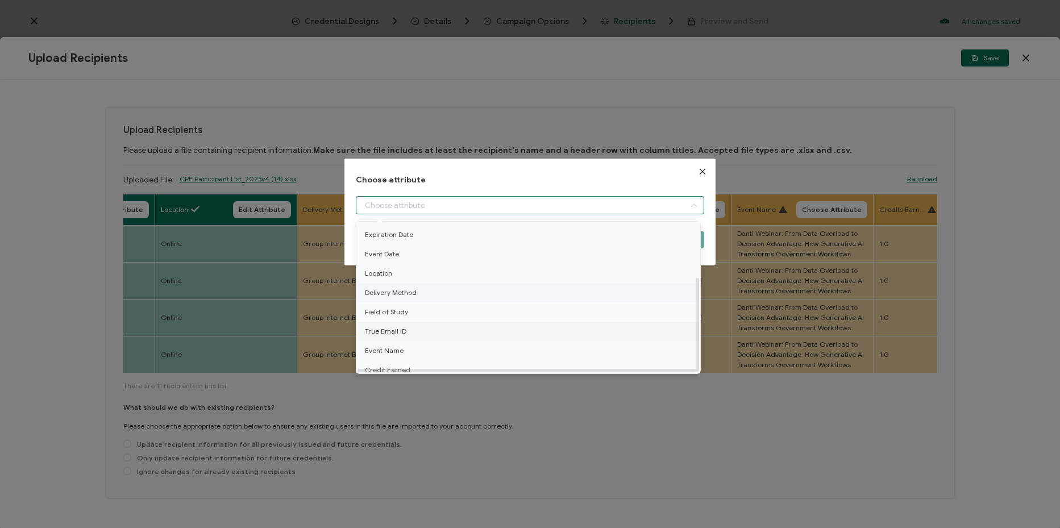
scroll to position [89, 0]
click at [444, 279] on li "Delivery Method" at bounding box center [529, 286] width 353 height 19
type input "Delivery Method"
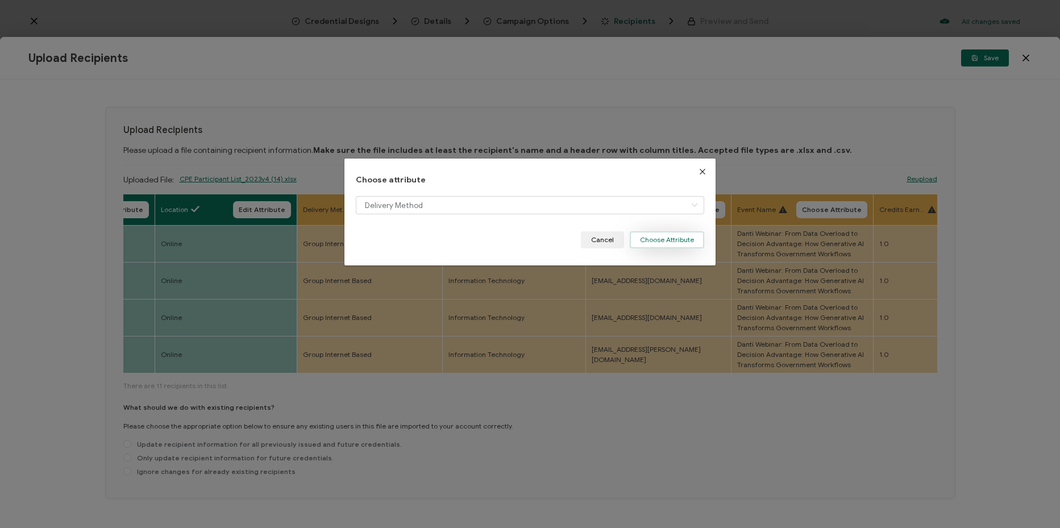
click at [650, 238] on button "Choose Attribute" at bounding box center [667, 239] width 74 height 17
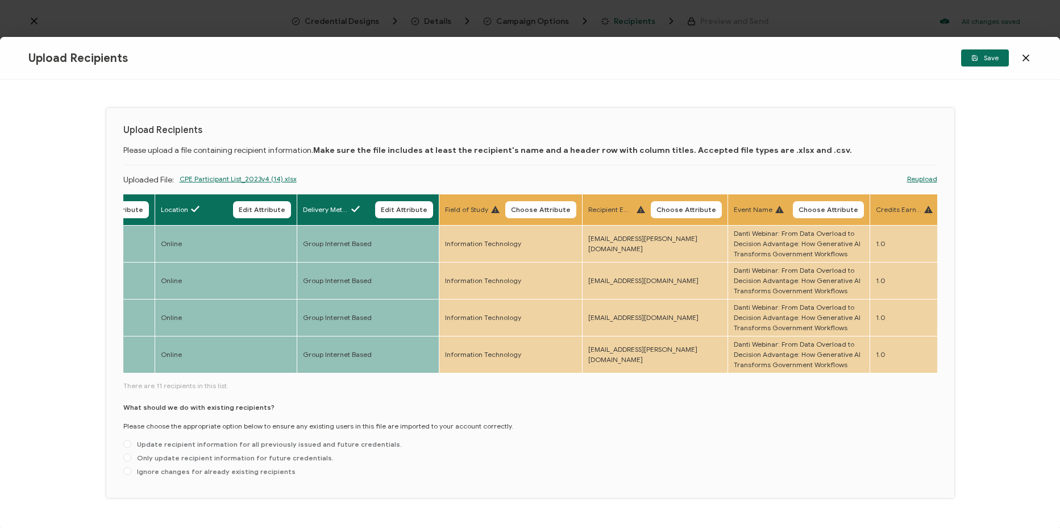
click at [531, 214] on button "Choose Attribute" at bounding box center [540, 209] width 71 height 17
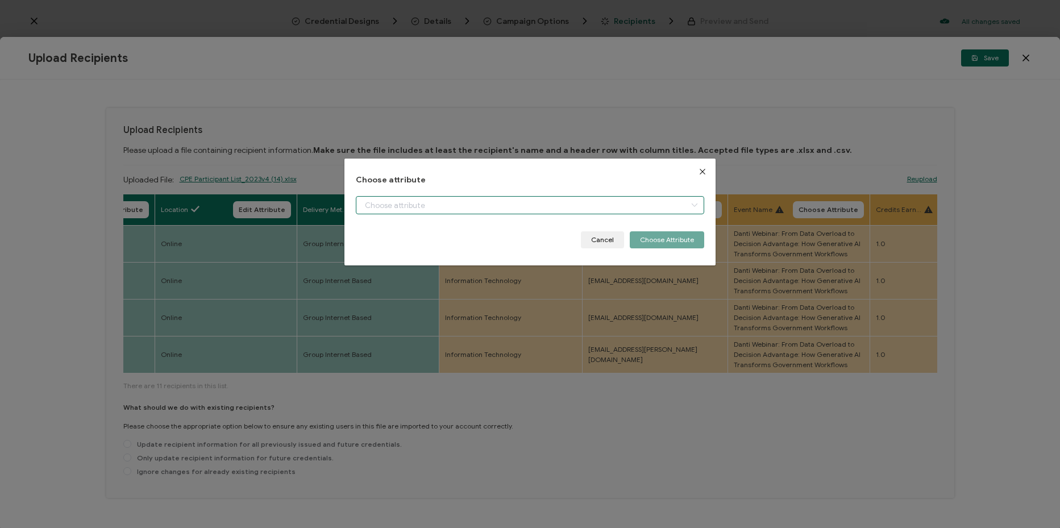
click at [496, 209] on input "dialog" at bounding box center [530, 205] width 348 height 18
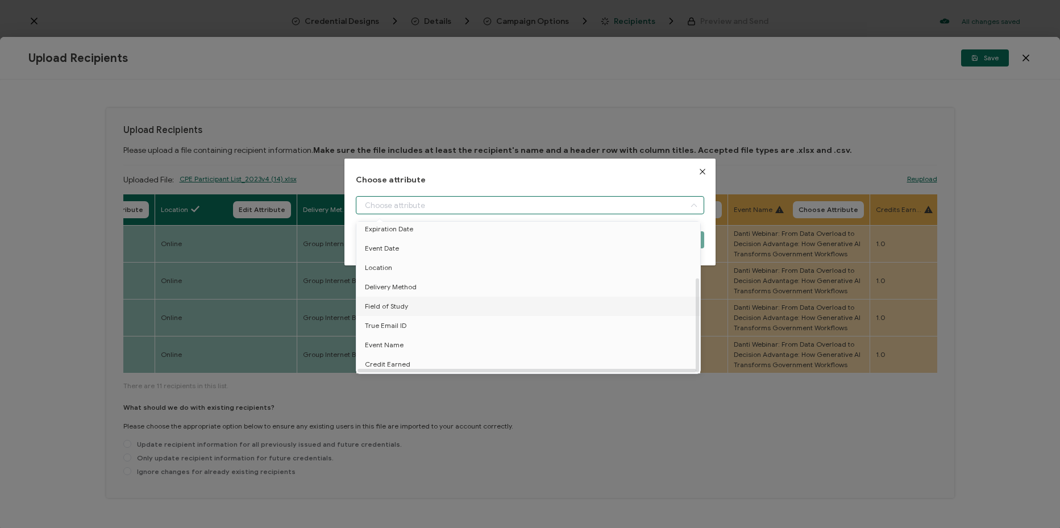
click at [463, 297] on li "Field of Study" at bounding box center [529, 306] width 353 height 19
type input "Field of Study"
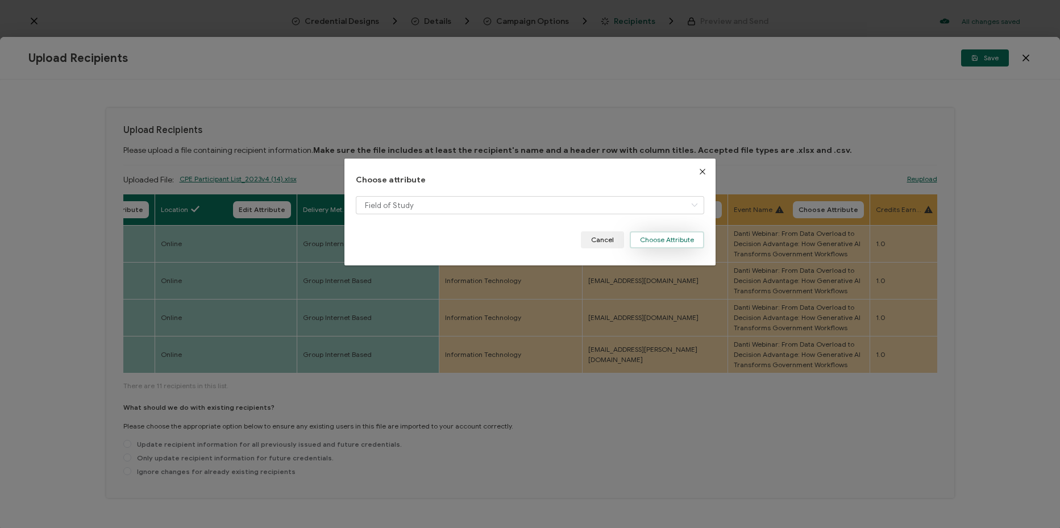
click at [663, 233] on button "Choose Attribute" at bounding box center [667, 239] width 74 height 17
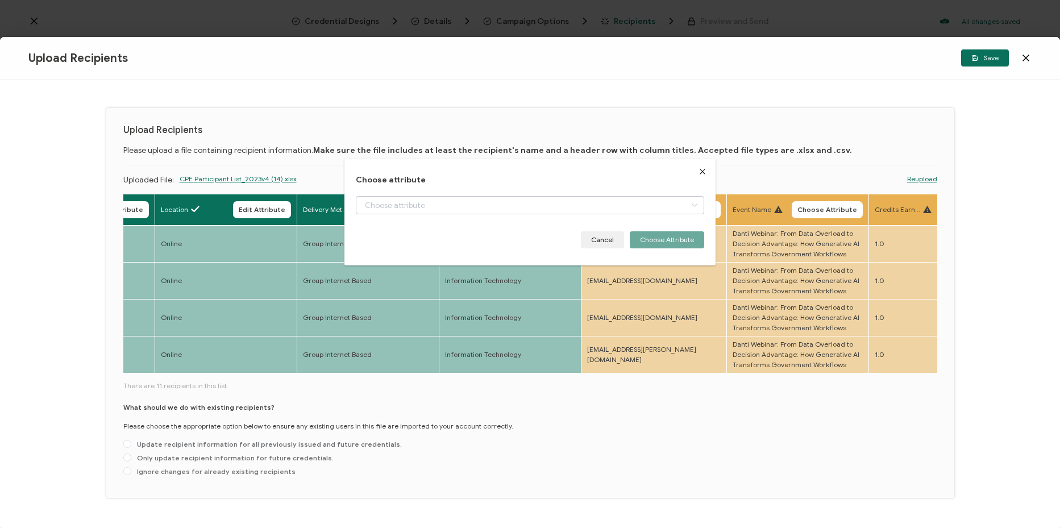
click at [677, 203] on button "Choose Attribute" at bounding box center [685, 209] width 71 height 17
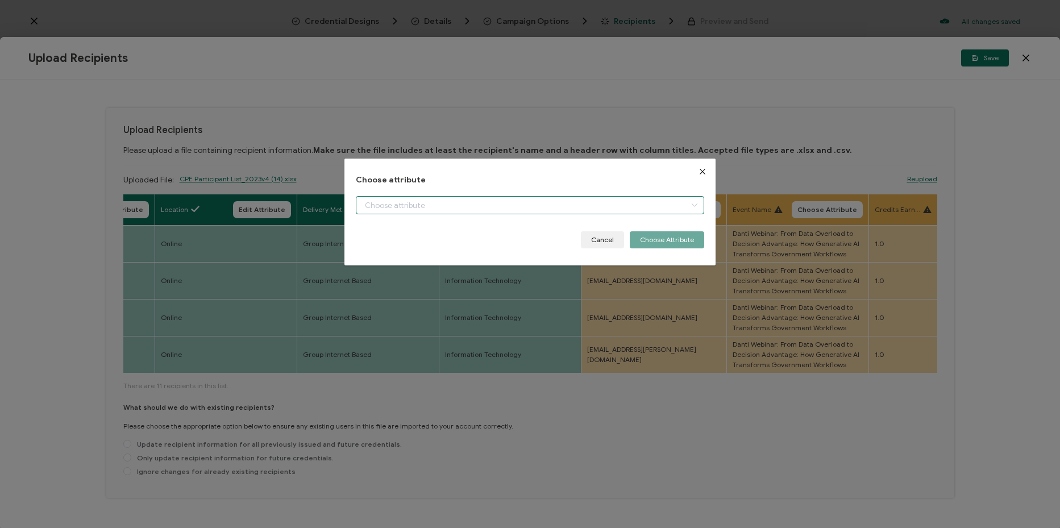
click at [580, 209] on input "dialog" at bounding box center [530, 205] width 348 height 18
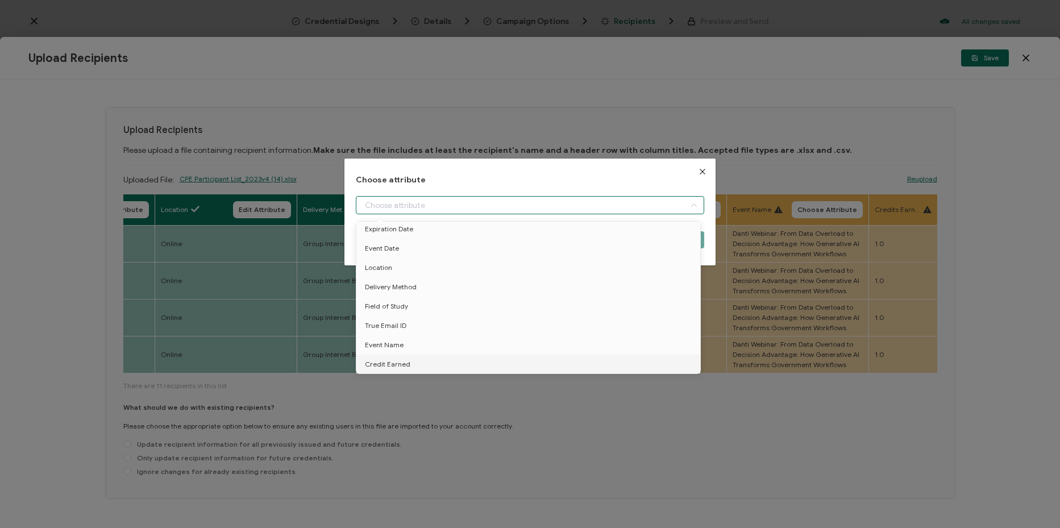
click at [517, 411] on div "Choose attribute Cancel Choose Attribute" at bounding box center [530, 264] width 1060 height 528
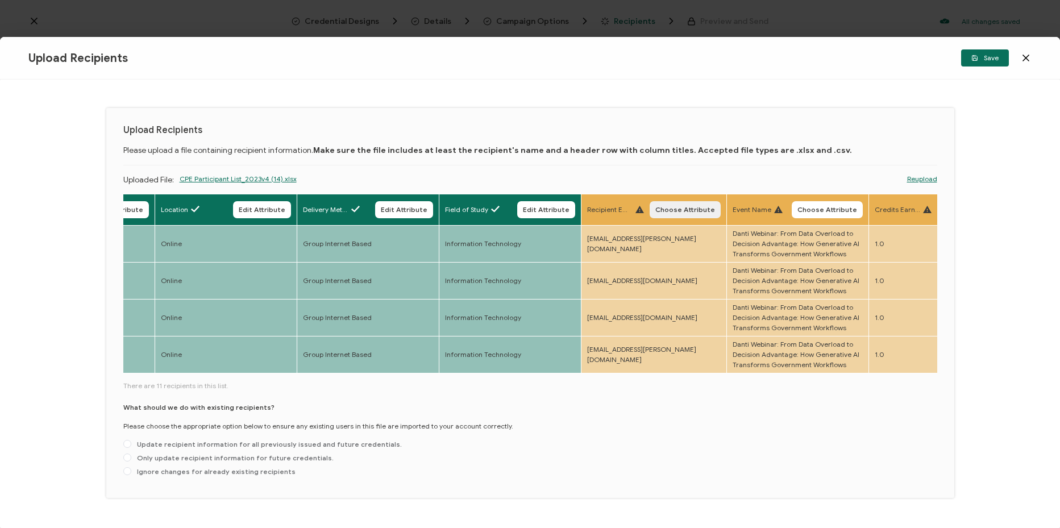
click at [683, 211] on span "Choose Attribute" at bounding box center [685, 209] width 60 height 7
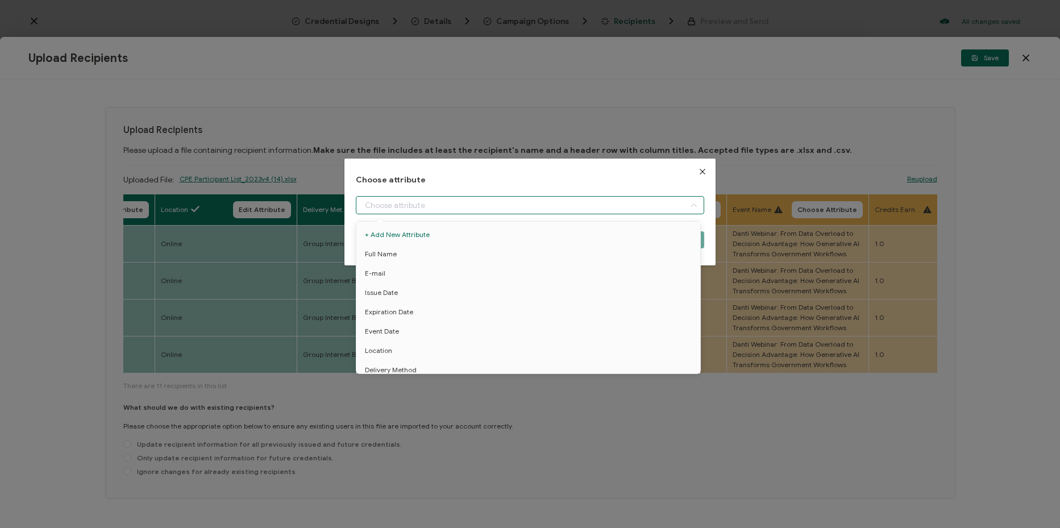
click at [605, 201] on input "dialog" at bounding box center [530, 205] width 348 height 18
click at [480, 321] on li "True Email ID" at bounding box center [529, 325] width 353 height 19
type input "True Email ID"
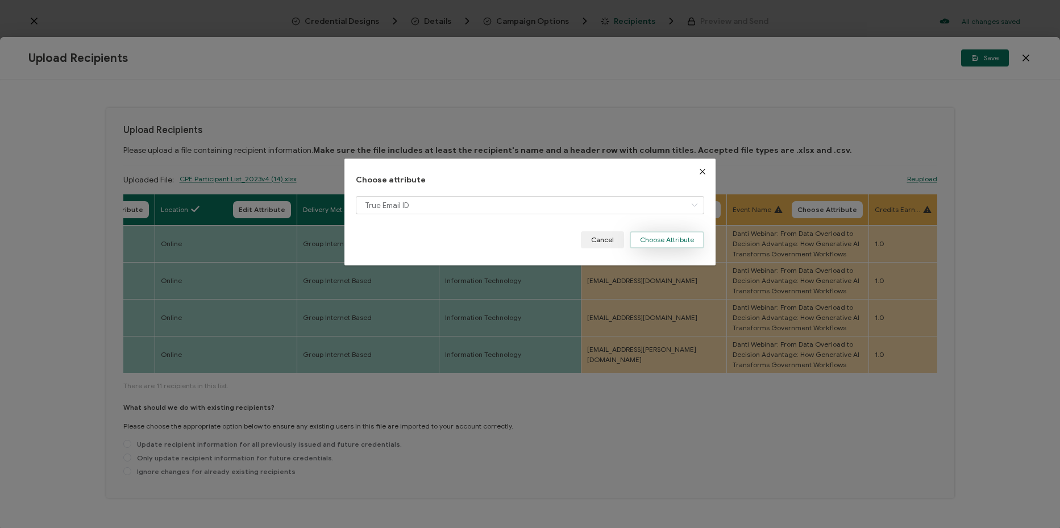
click at [663, 245] on button "Choose Attribute" at bounding box center [667, 239] width 74 height 17
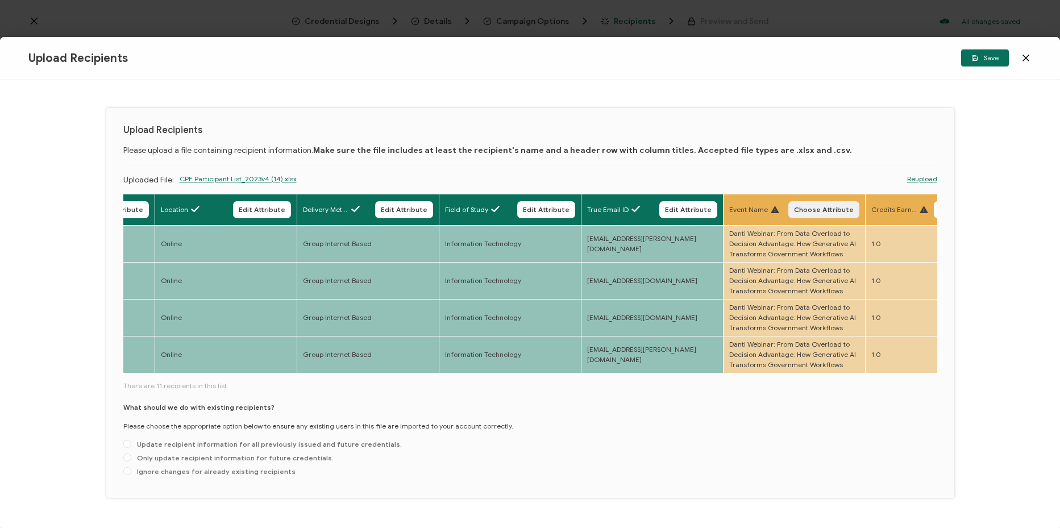
click at [816, 204] on button "Choose Attribute" at bounding box center [823, 209] width 71 height 17
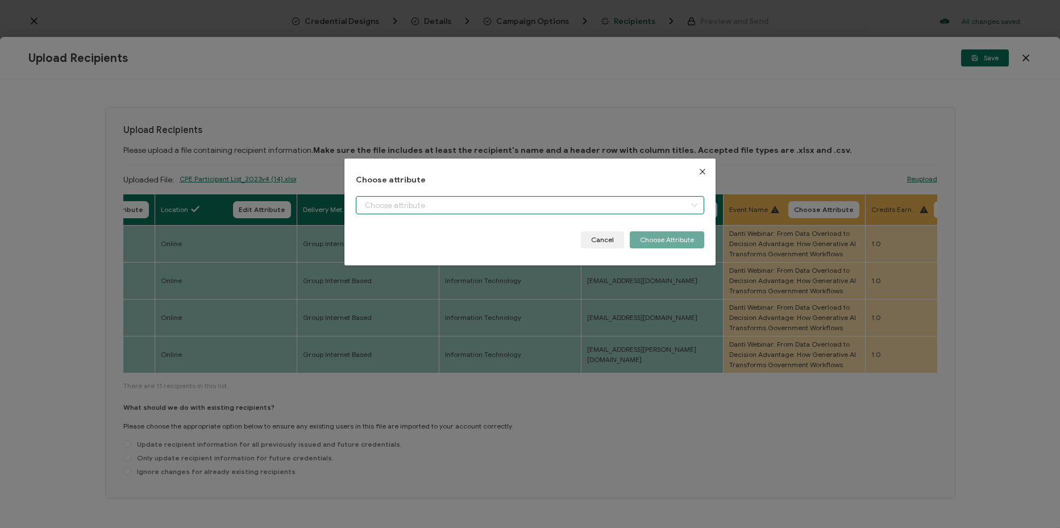
click at [597, 203] on input "dialog" at bounding box center [530, 205] width 348 height 18
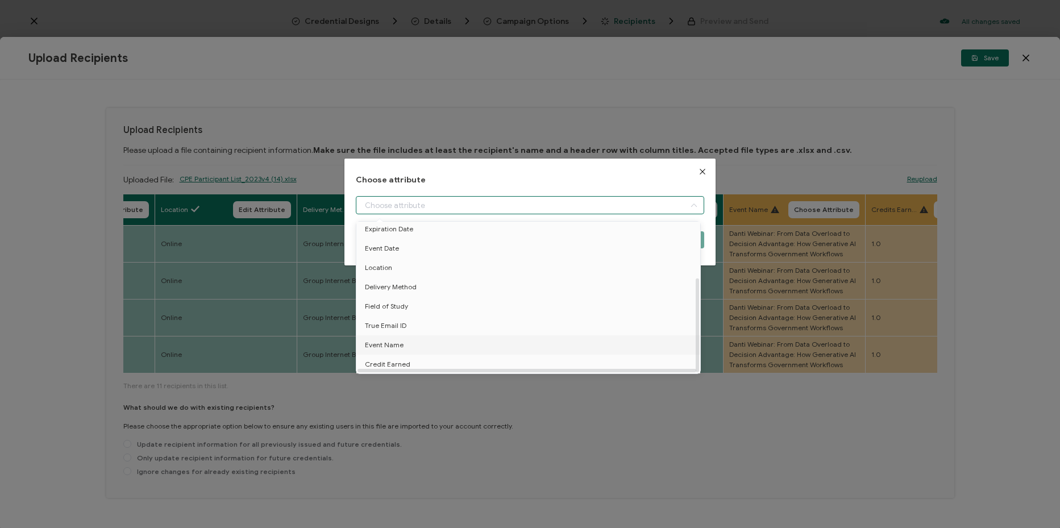
click at [493, 340] on li "Event Name" at bounding box center [529, 344] width 353 height 19
type input "Event Name"
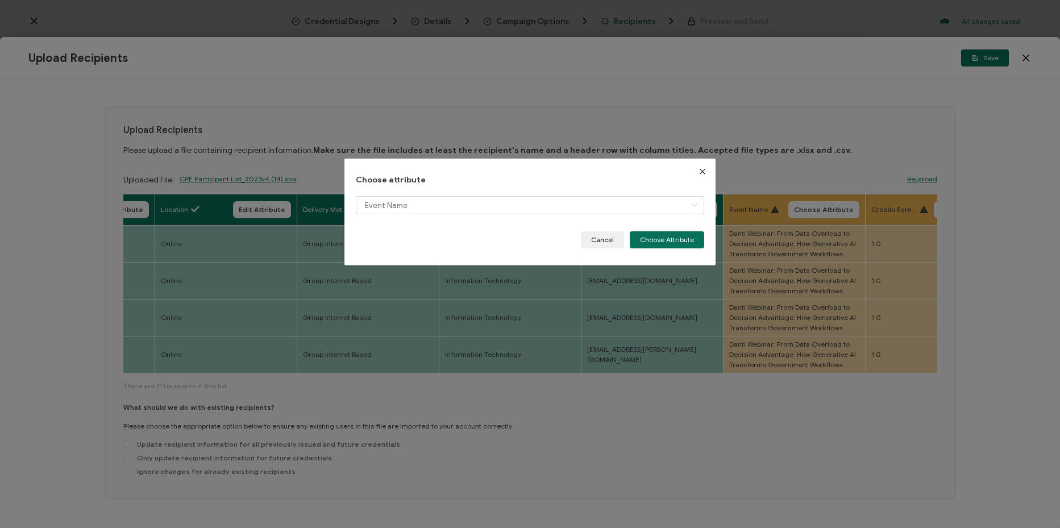
drag, startPoint x: 692, startPoint y: 252, endPoint x: 692, endPoint y: 244, distance: 8.5
click at [692, 252] on div "Choose attribute Event Name Cancel Choose Attribute" at bounding box center [529, 212] width 371 height 107
click at [692, 243] on button "Choose Attribute" at bounding box center [667, 239] width 74 height 17
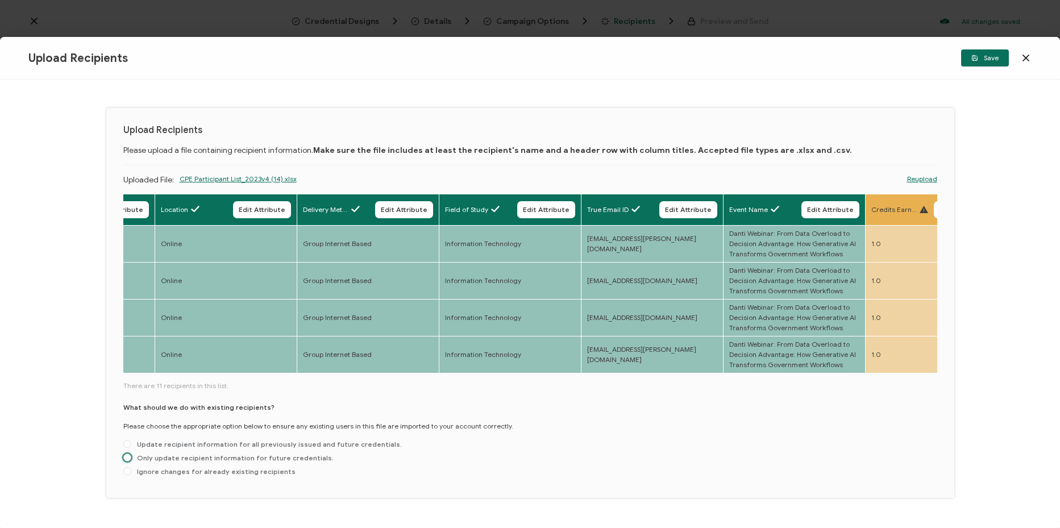
click at [236, 461] on span "Only update recipient information for future credentials." at bounding box center [232, 458] width 202 height 9
click at [131, 461] on input "Only update recipient information for future credentials." at bounding box center [127, 458] width 8 height 9
radio input "true"
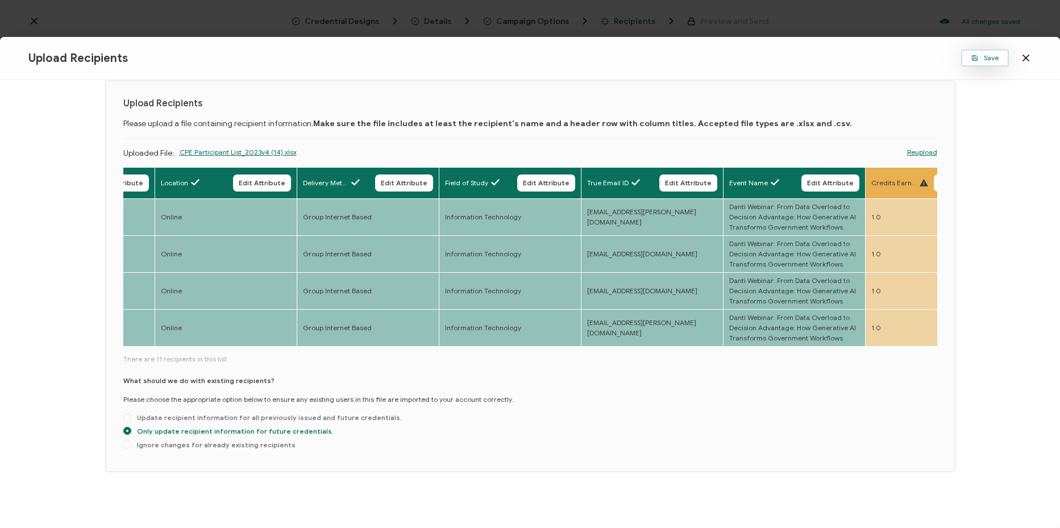
click at [968, 60] on button "Save" at bounding box center [985, 57] width 48 height 17
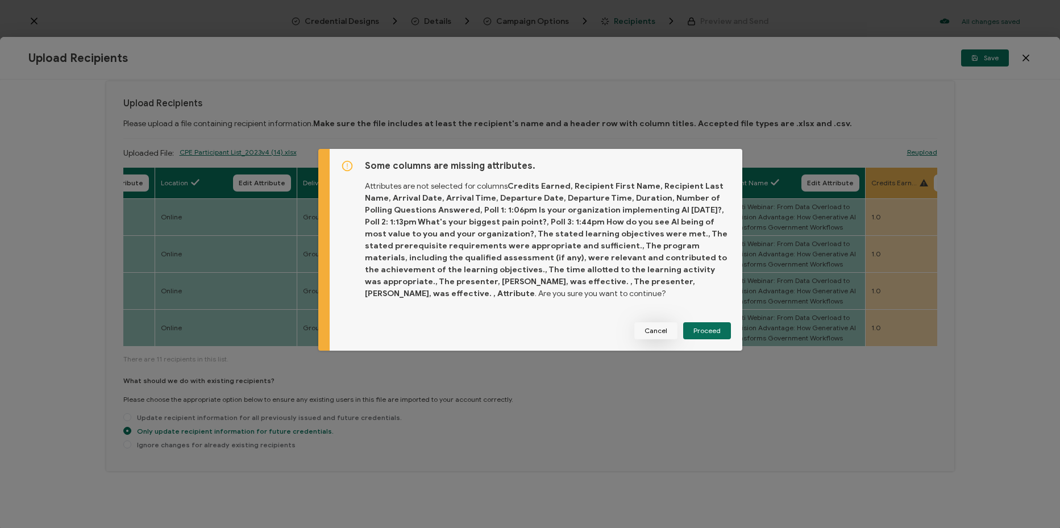
click at [654, 336] on button "Cancel" at bounding box center [655, 330] width 43 height 17
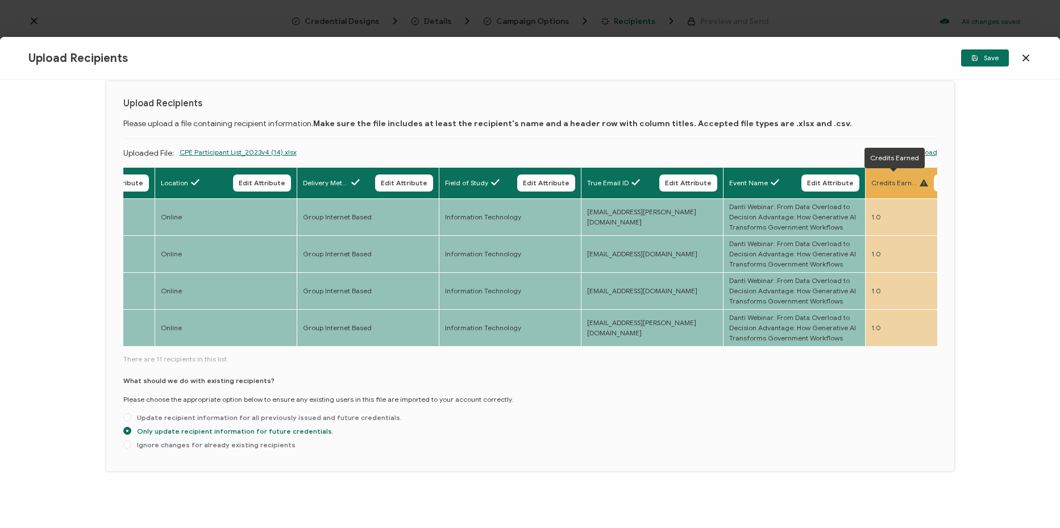
click at [909, 178] on span "Credits Earned" at bounding box center [893, 183] width 45 height 10
drag, startPoint x: 330, startPoint y: 345, endPoint x: 436, endPoint y: 348, distance: 106.9
click at [439, 348] on div "Full Name Edit Attribute E-mail Edit Attribute Event Date Edit Attribute Locati…" at bounding box center [530, 257] width 814 height 181
drag, startPoint x: 355, startPoint y: 349, endPoint x: 404, endPoint y: 350, distance: 48.3
click at [404, 350] on div "Full Name Edit Attribute E-mail Edit Attribute Event Date Edit Attribute Locati…" at bounding box center [530, 310] width 814 height 287
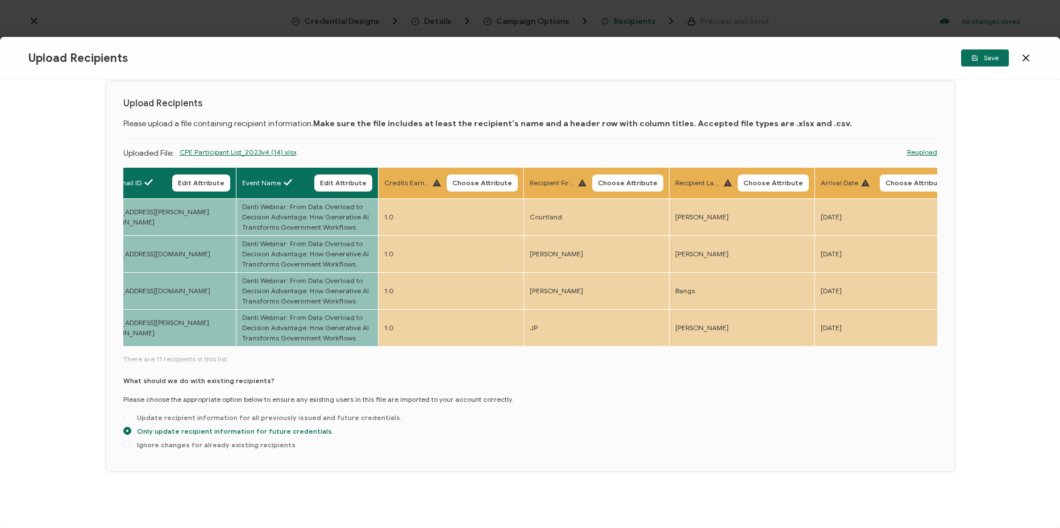
scroll to position [0, 950]
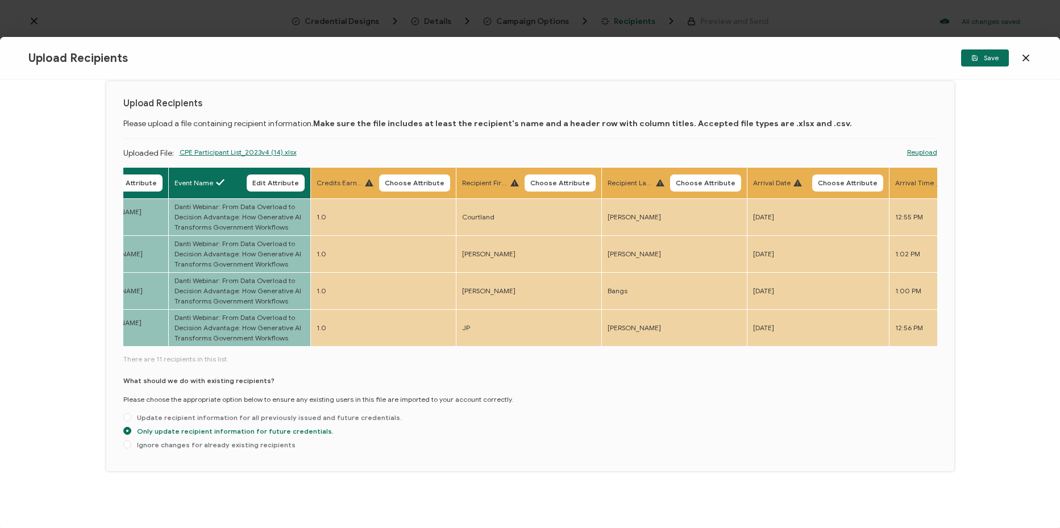
click at [413, 184] on button "Choose Attribute" at bounding box center [414, 182] width 71 height 17
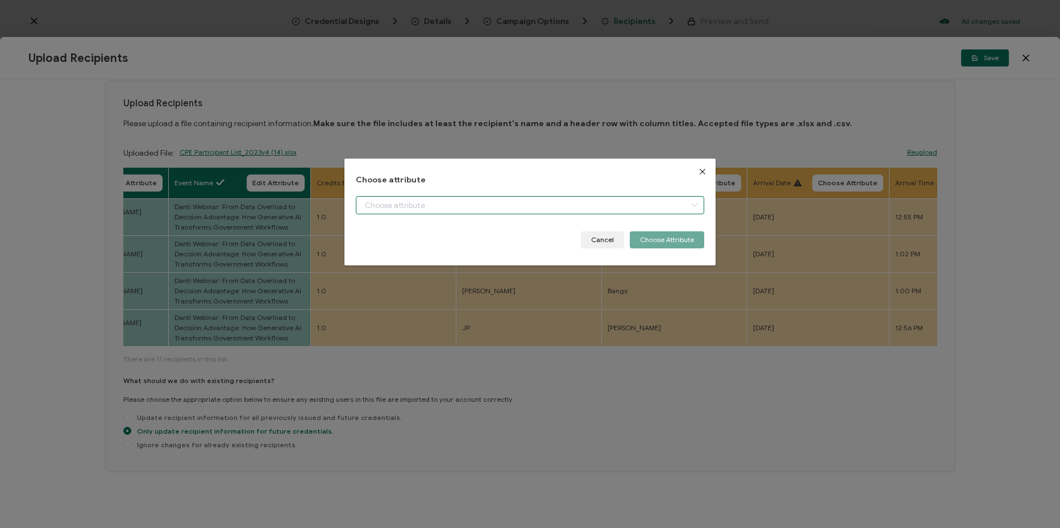
click at [510, 205] on input "dialog" at bounding box center [530, 205] width 348 height 18
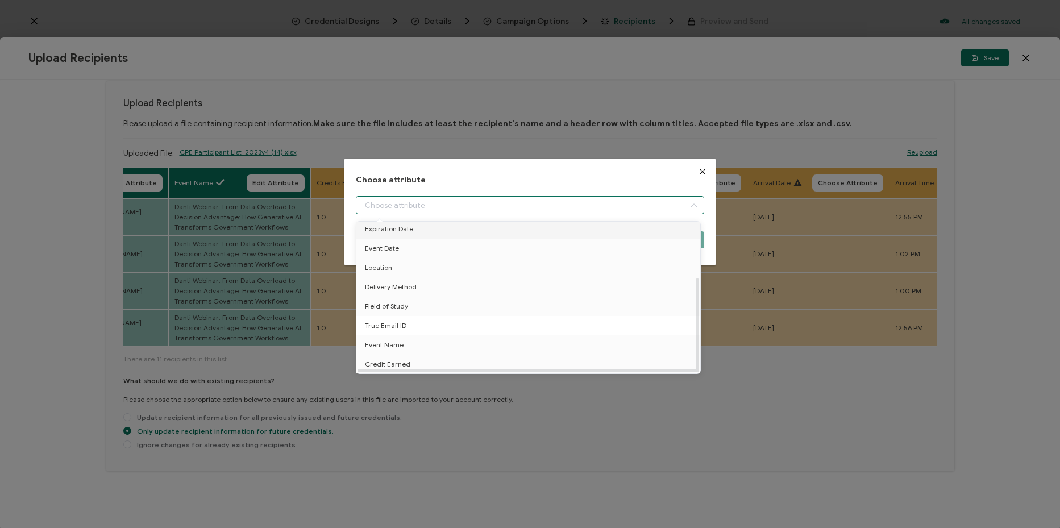
scroll to position [89, 0]
click at [460, 358] on li "Credit Earned" at bounding box center [529, 364] width 353 height 19
type input "Credit Earned"
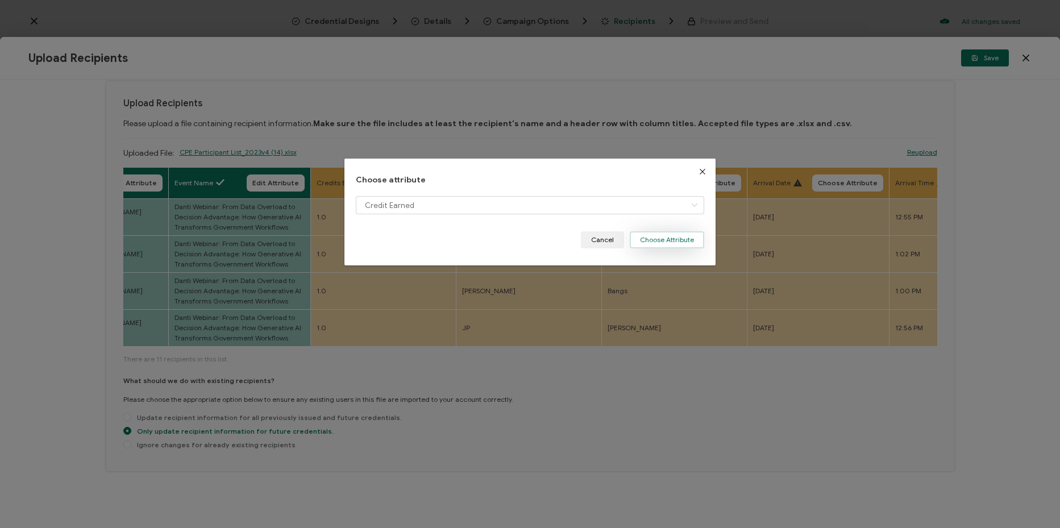
click at [661, 235] on button "Choose Attribute" at bounding box center [667, 239] width 74 height 17
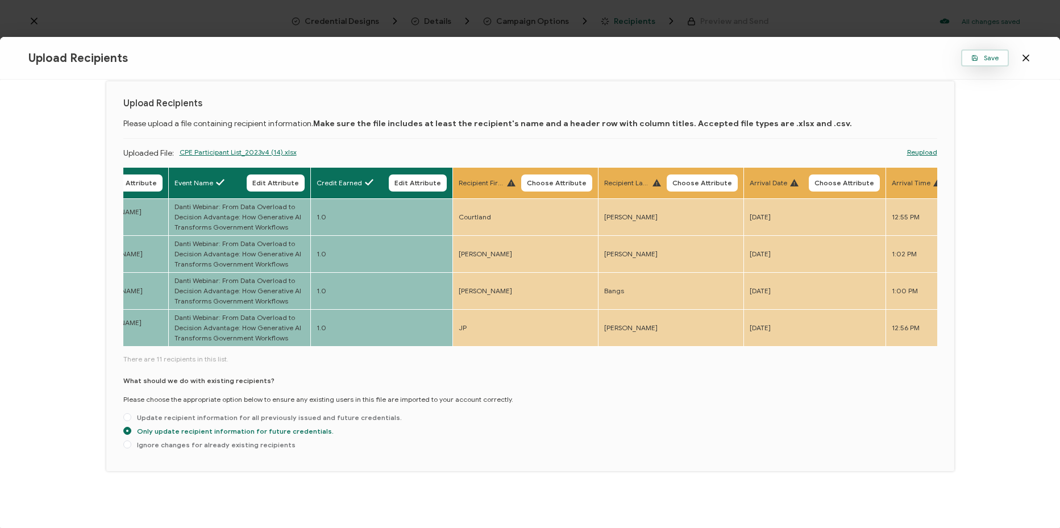
click at [976, 63] on button "Save" at bounding box center [985, 57] width 48 height 17
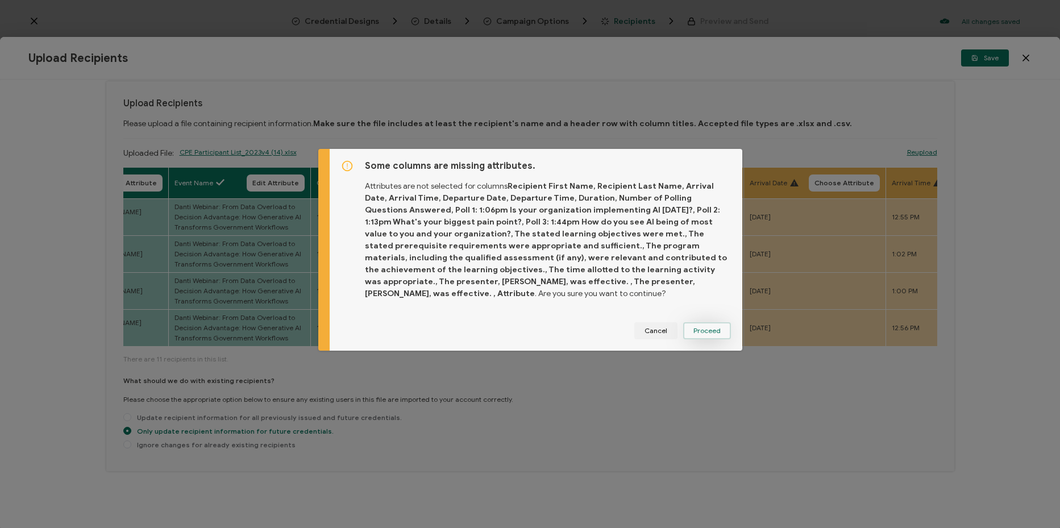
click at [708, 322] on button "Proceed" at bounding box center [707, 330] width 48 height 17
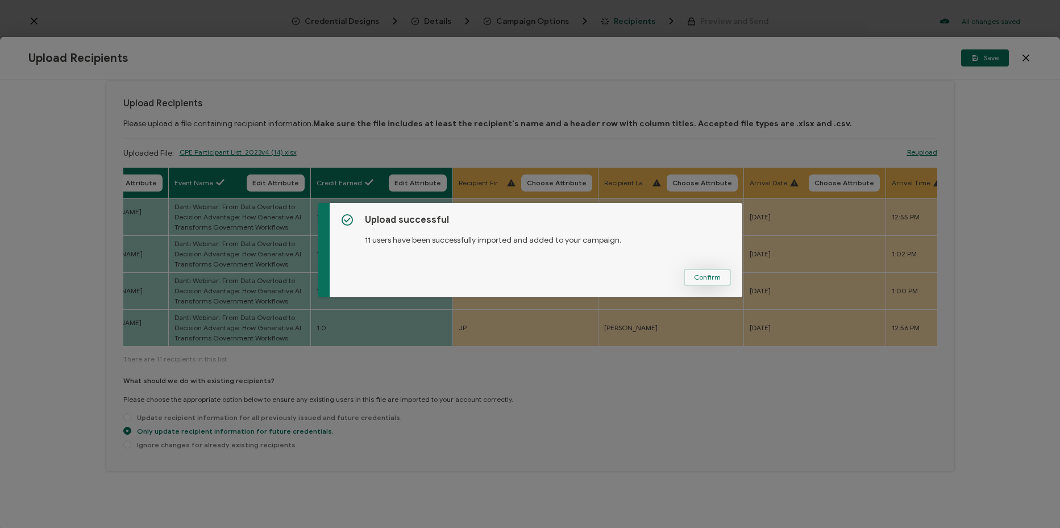
click at [703, 285] on button "Confirm" at bounding box center [707, 277] width 47 height 17
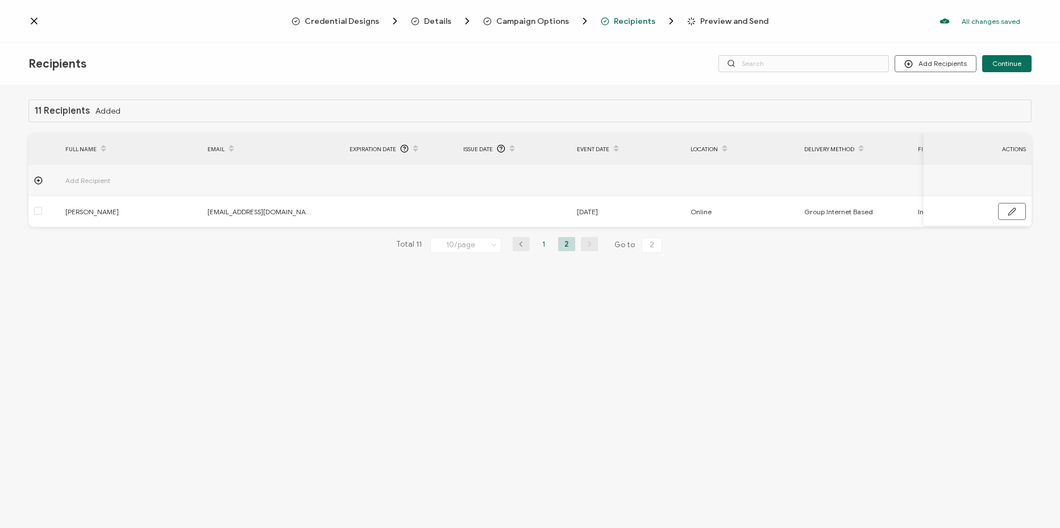
click at [548, 246] on li "1" at bounding box center [543, 244] width 17 height 14
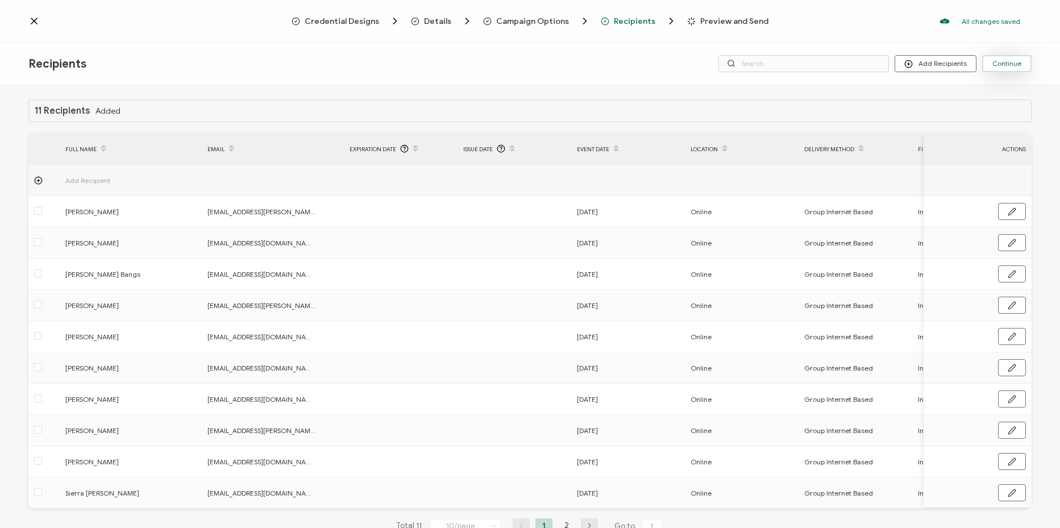
click at [1011, 63] on span "Continue" at bounding box center [1006, 63] width 29 height 7
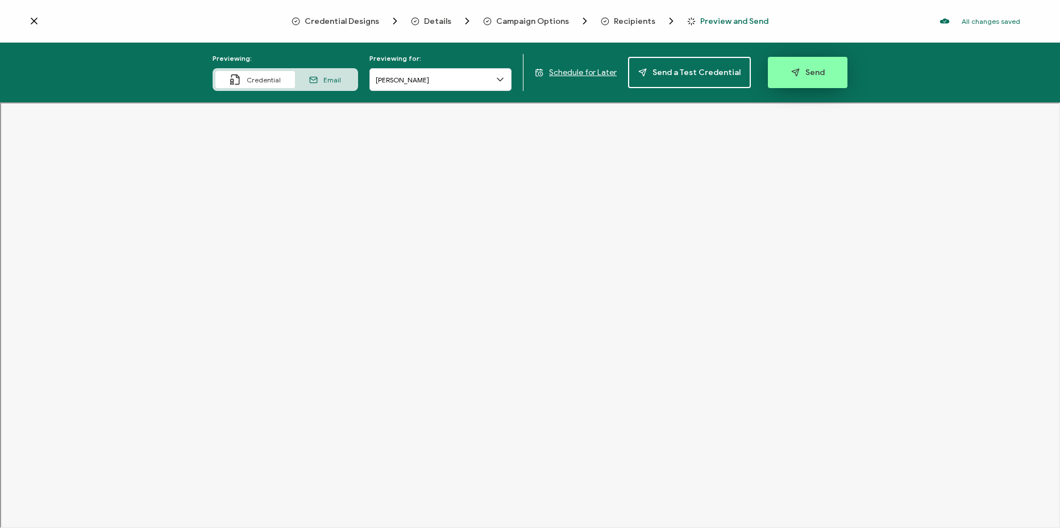
click at [798, 68] on button "Send" at bounding box center [808, 72] width 80 height 31
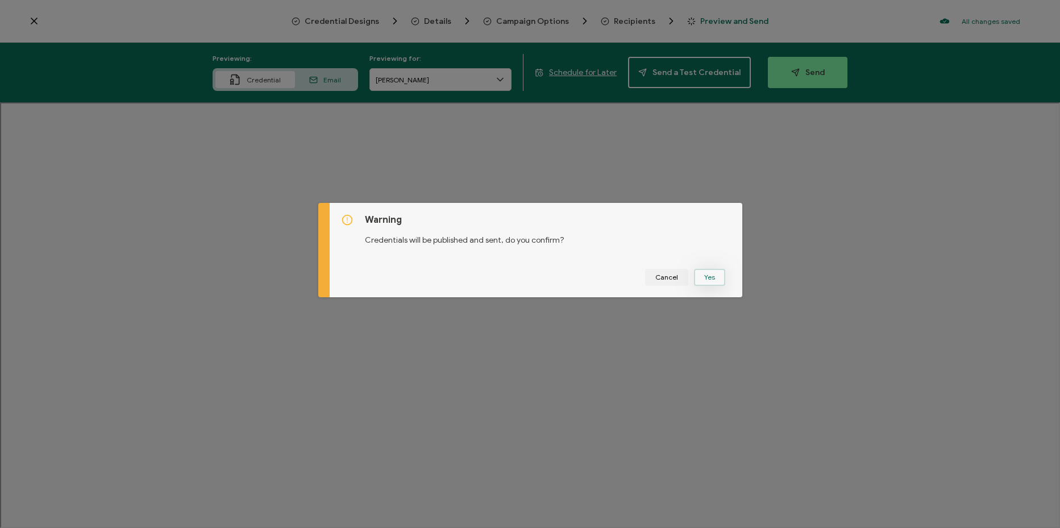
click at [713, 272] on button "Yes" at bounding box center [709, 277] width 31 height 17
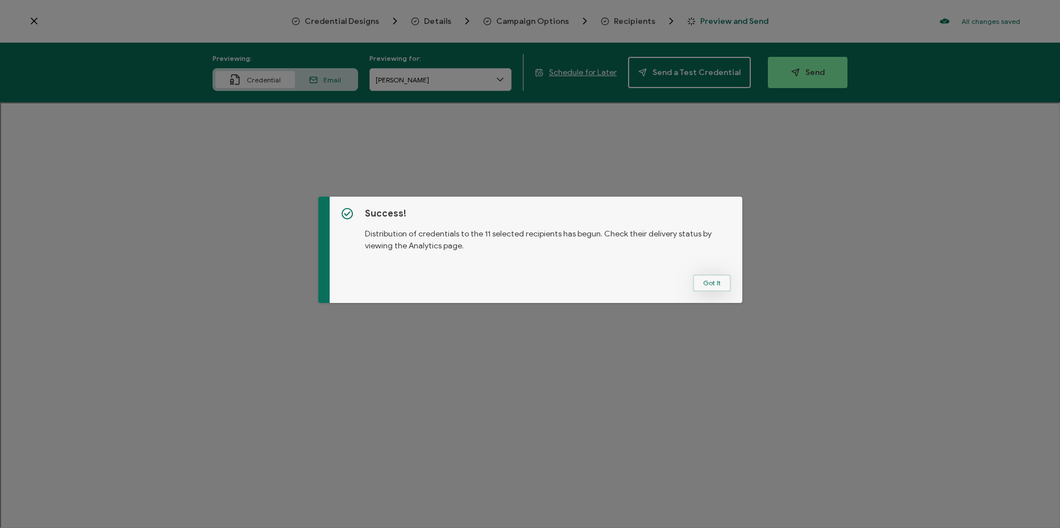
click at [713, 279] on button "Got It" at bounding box center [712, 282] width 38 height 17
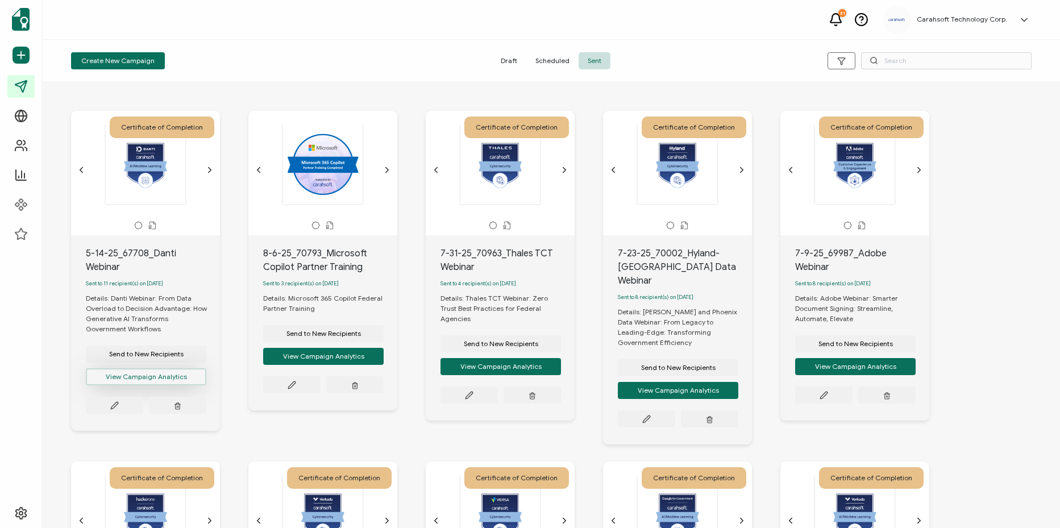
click at [165, 384] on button "View Campaign Analytics" at bounding box center [146, 376] width 120 height 17
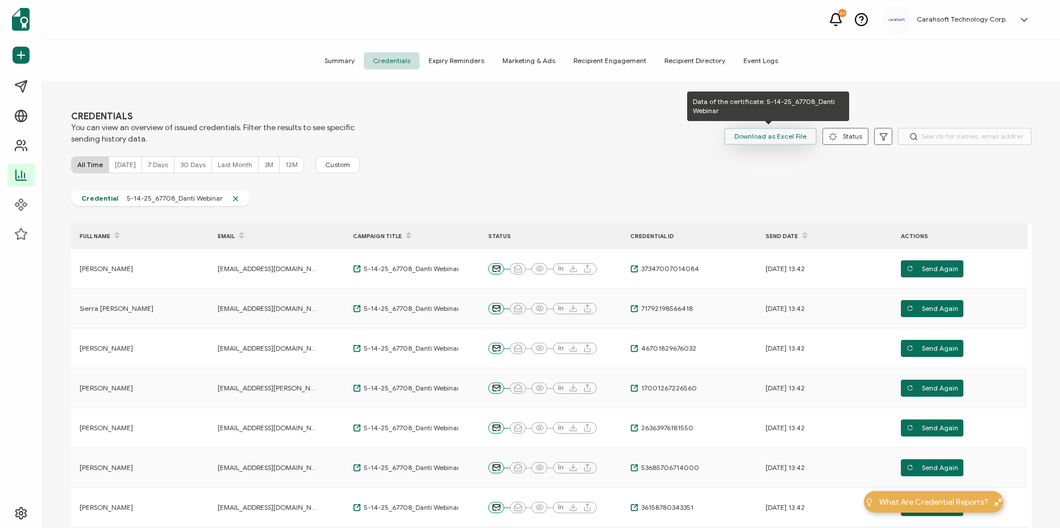
click at [755, 143] on span "Download as Excel File" at bounding box center [770, 136] width 72 height 17
